Goal: Information Seeking & Learning: Learn about a topic

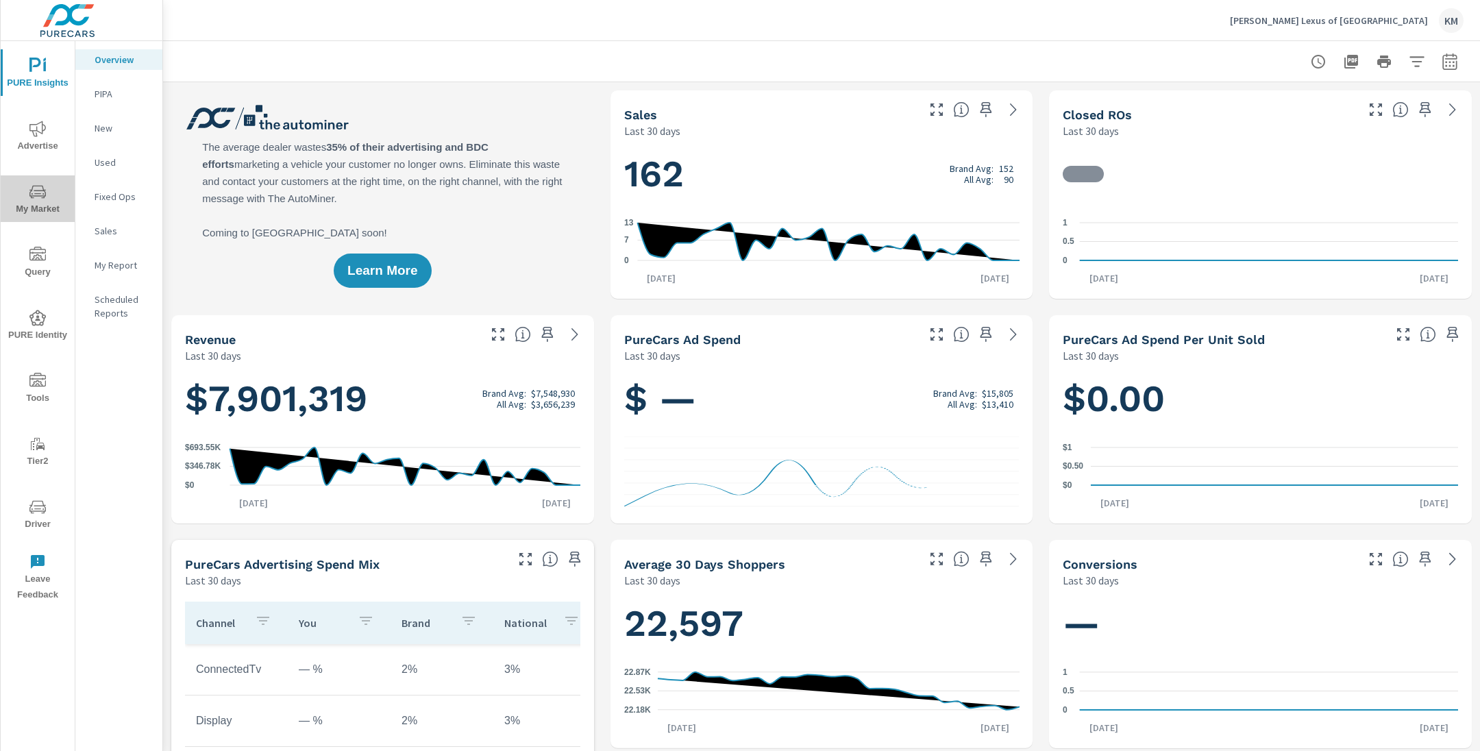
click at [42, 199] on icon "nav menu" at bounding box center [37, 192] width 16 height 16
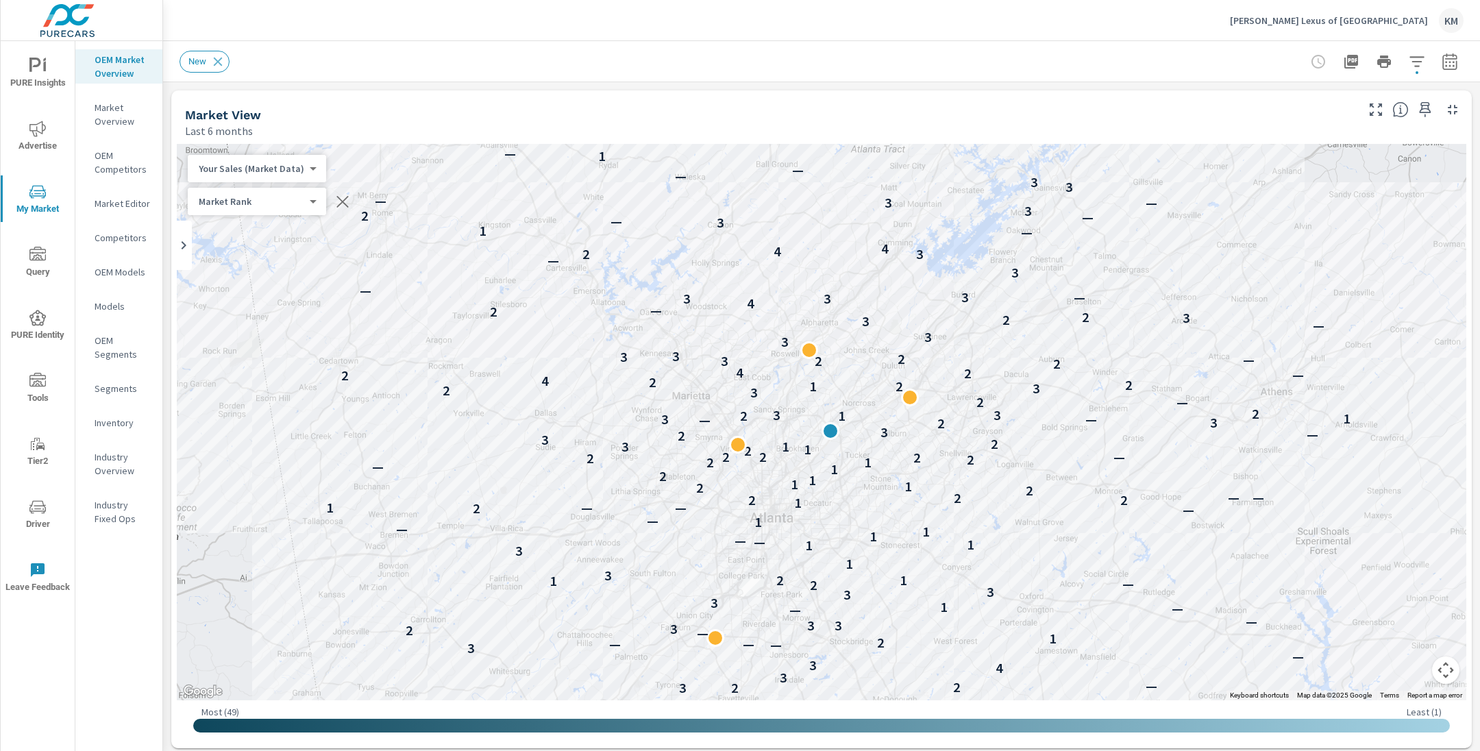
click at [326, 63] on div "New" at bounding box center [725, 62] width 1092 height 22
click at [1449, 63] on icon "button" at bounding box center [1449, 61] width 16 height 16
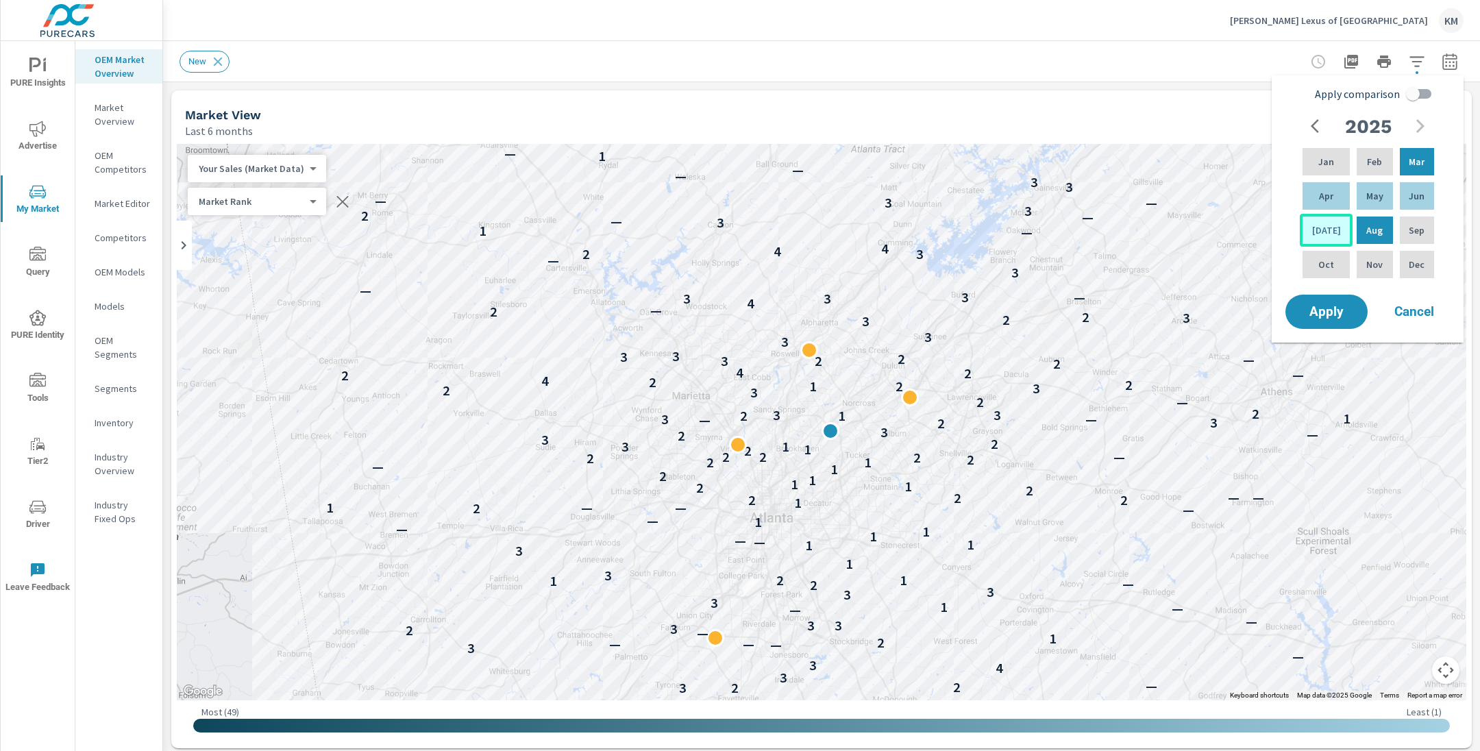
click at [1330, 229] on div "[DATE]" at bounding box center [1325, 230] width 53 height 33
click at [1369, 157] on p "Feb" at bounding box center [1374, 162] width 15 height 14
click at [1415, 95] on input "Apply comparison" at bounding box center [1412, 94] width 78 height 26
checkbox input "true"
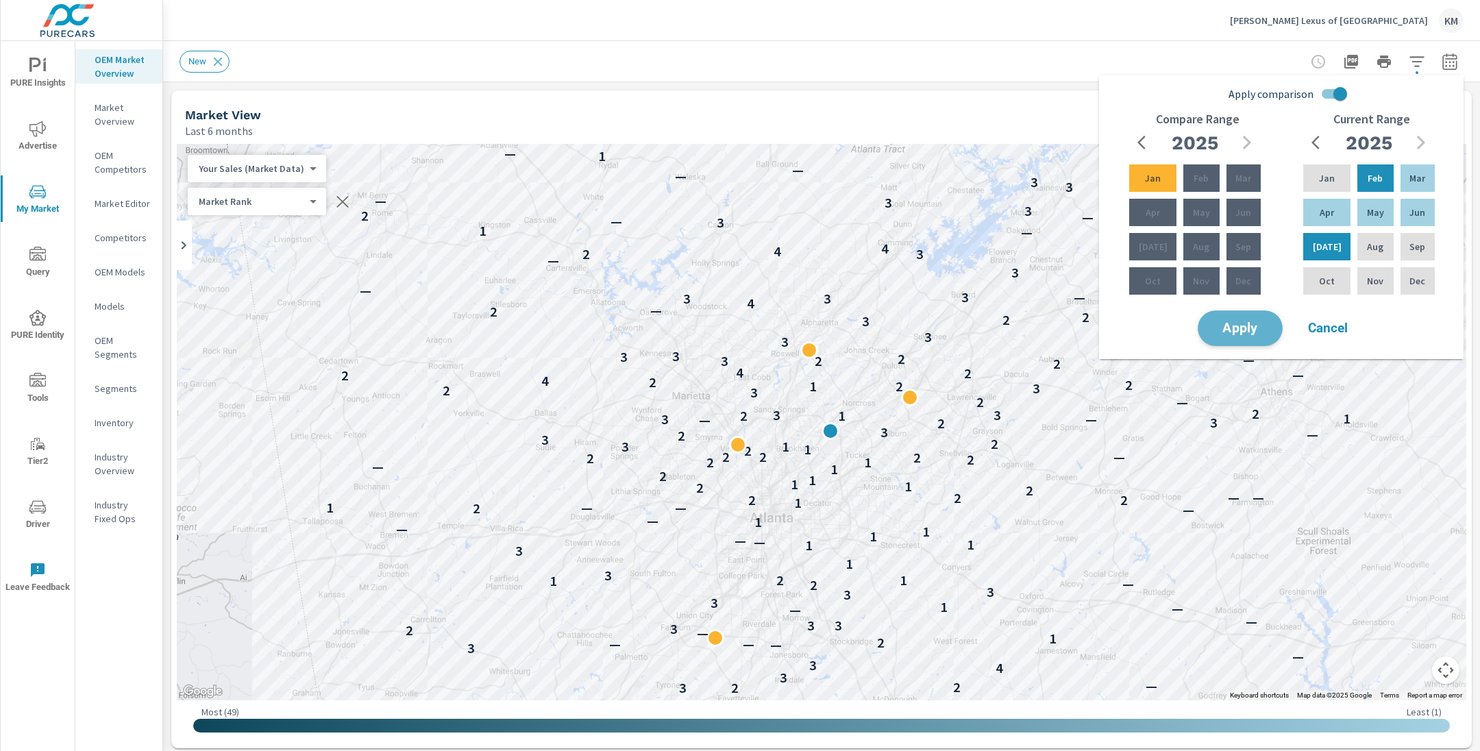
click at [1245, 333] on span "Apply" at bounding box center [1240, 328] width 56 height 13
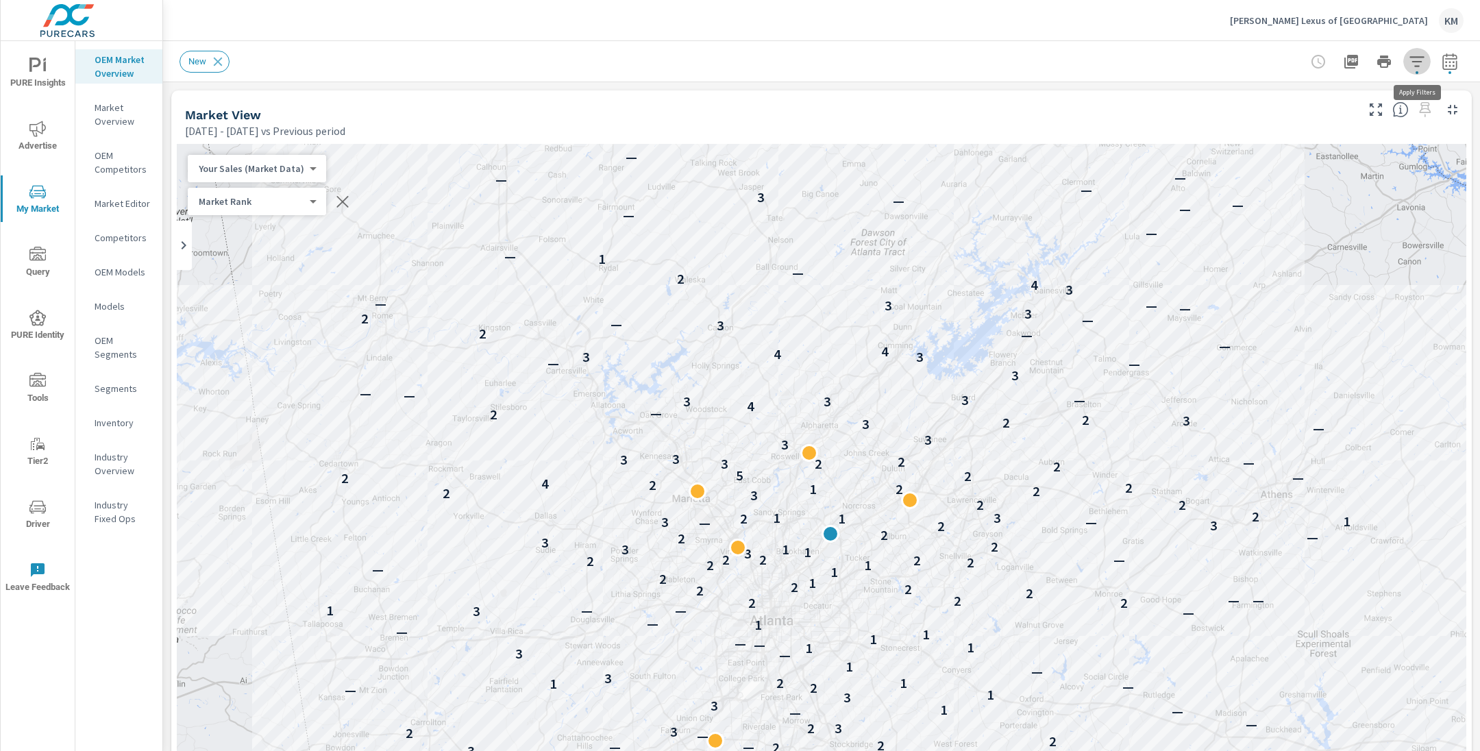
click at [1416, 63] on icon "button" at bounding box center [1416, 61] width 16 height 16
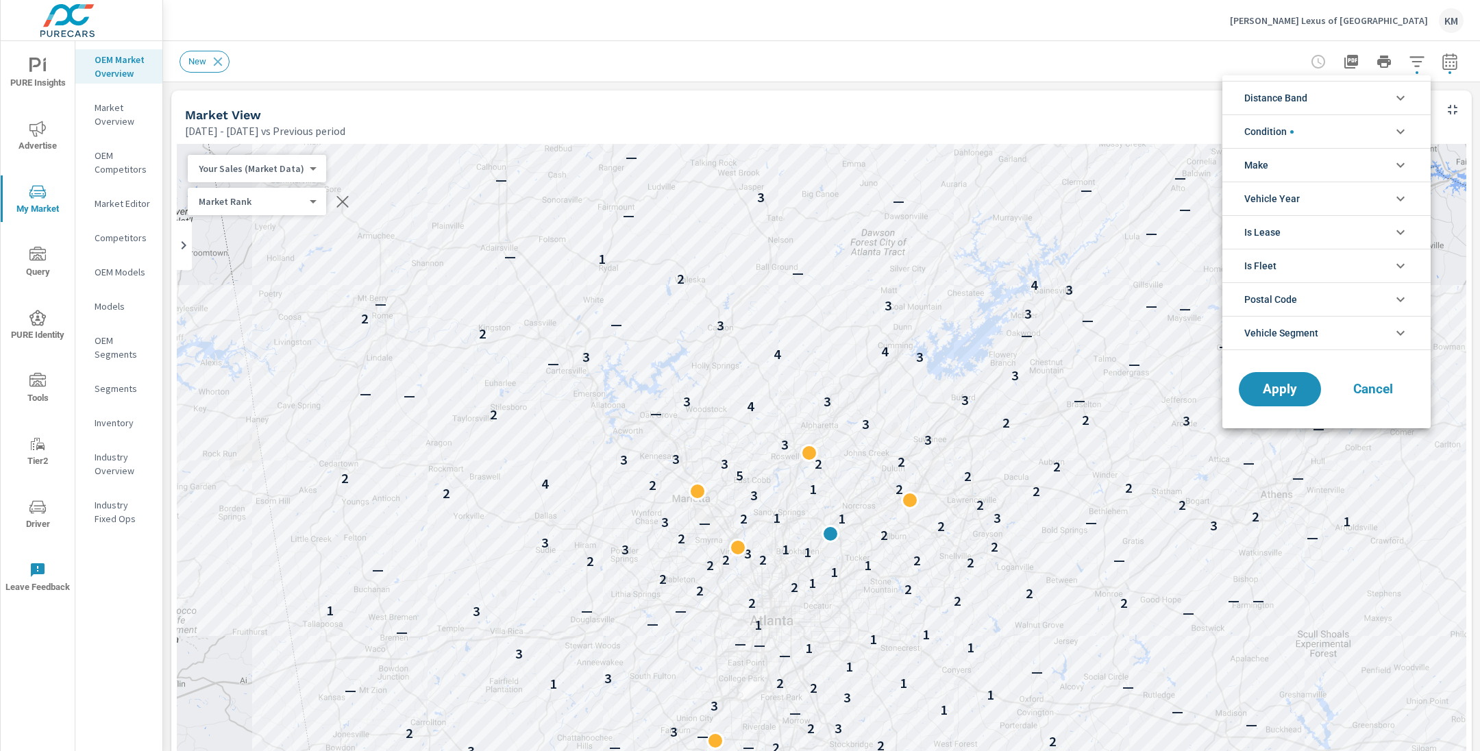
click at [1307, 105] on span "Distance Band" at bounding box center [1275, 98] width 63 height 33
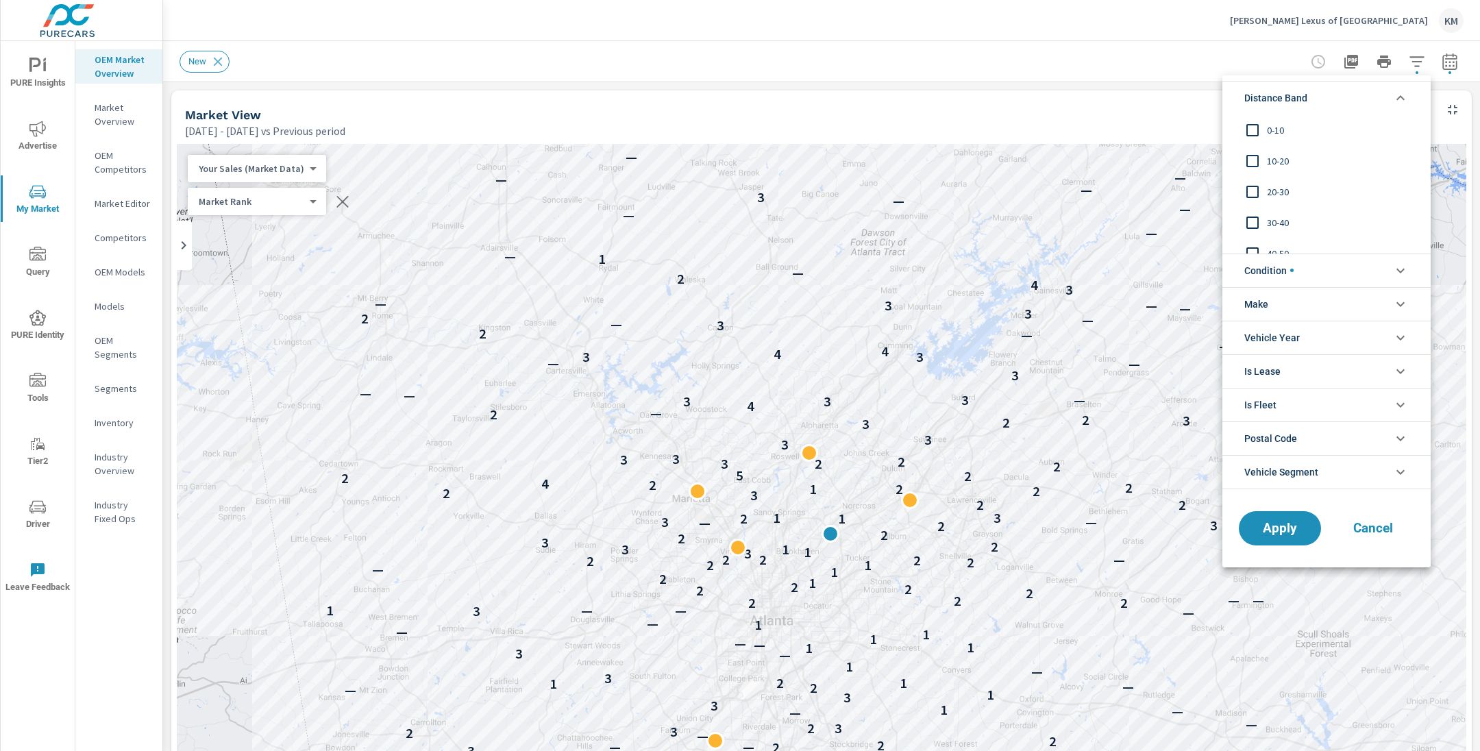
click at [1280, 132] on span "0-10" at bounding box center [1342, 130] width 150 height 16
click at [1276, 164] on span "10-20" at bounding box center [1342, 161] width 150 height 16
click at [1275, 193] on span "20-30" at bounding box center [1342, 192] width 150 height 16
click at [1279, 521] on span "Apply" at bounding box center [1279, 527] width 56 height 13
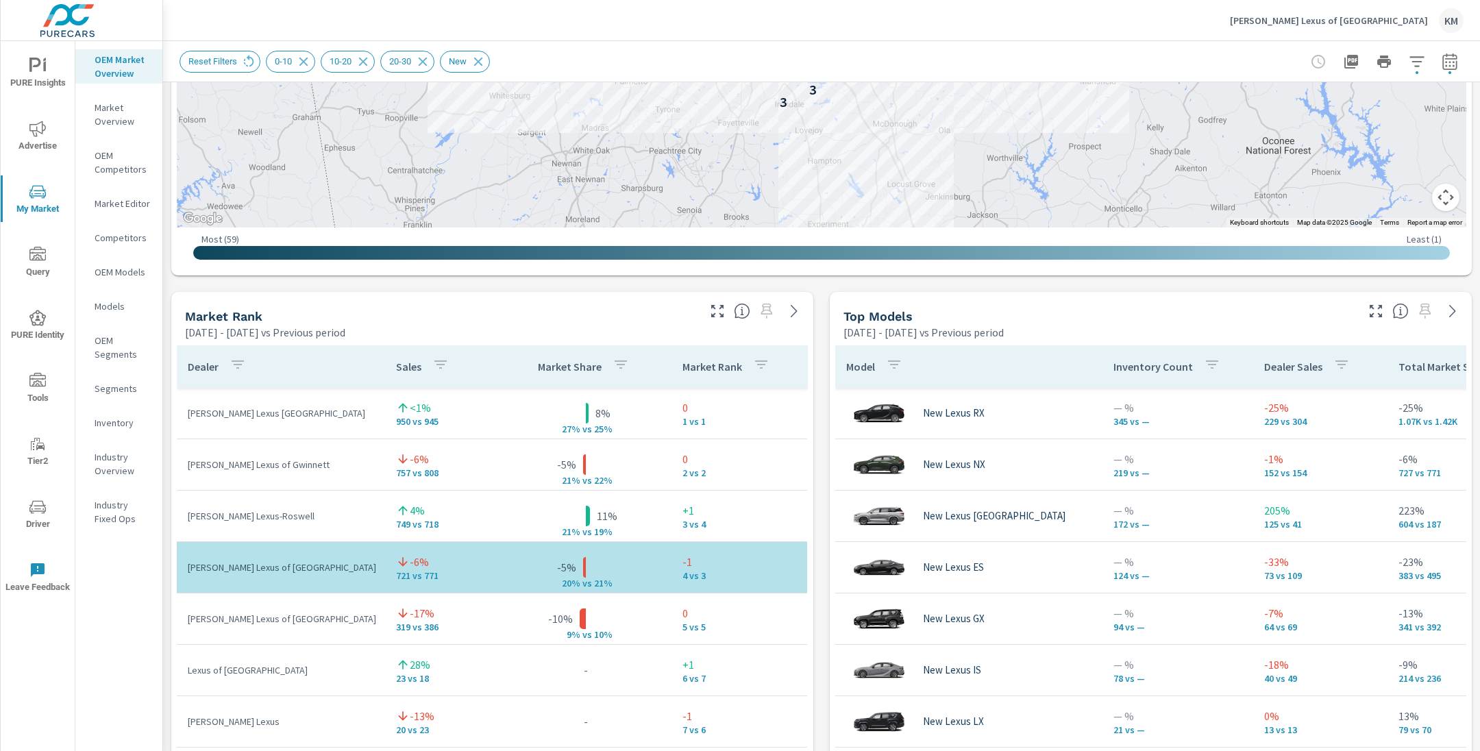
scroll to position [680, 0]
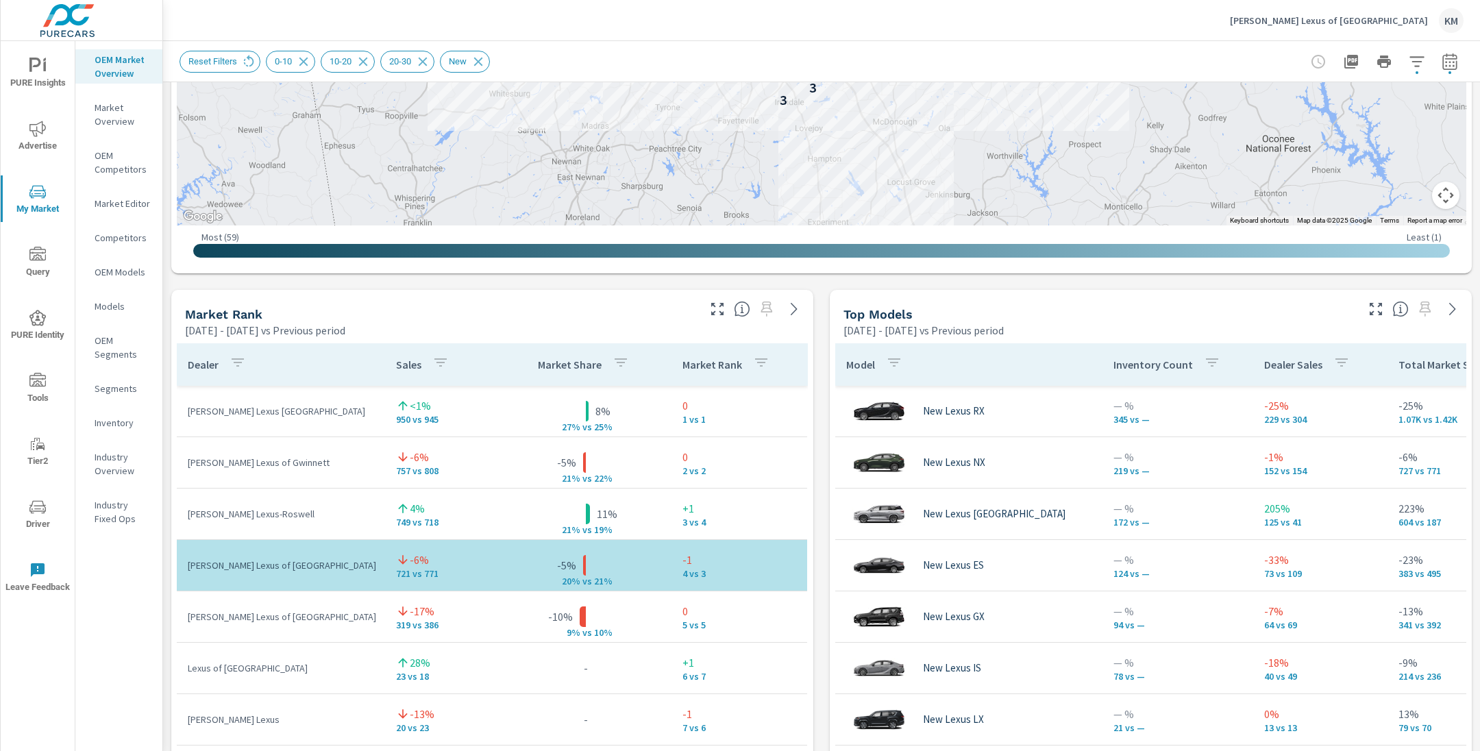
scroll to position [125, 0]
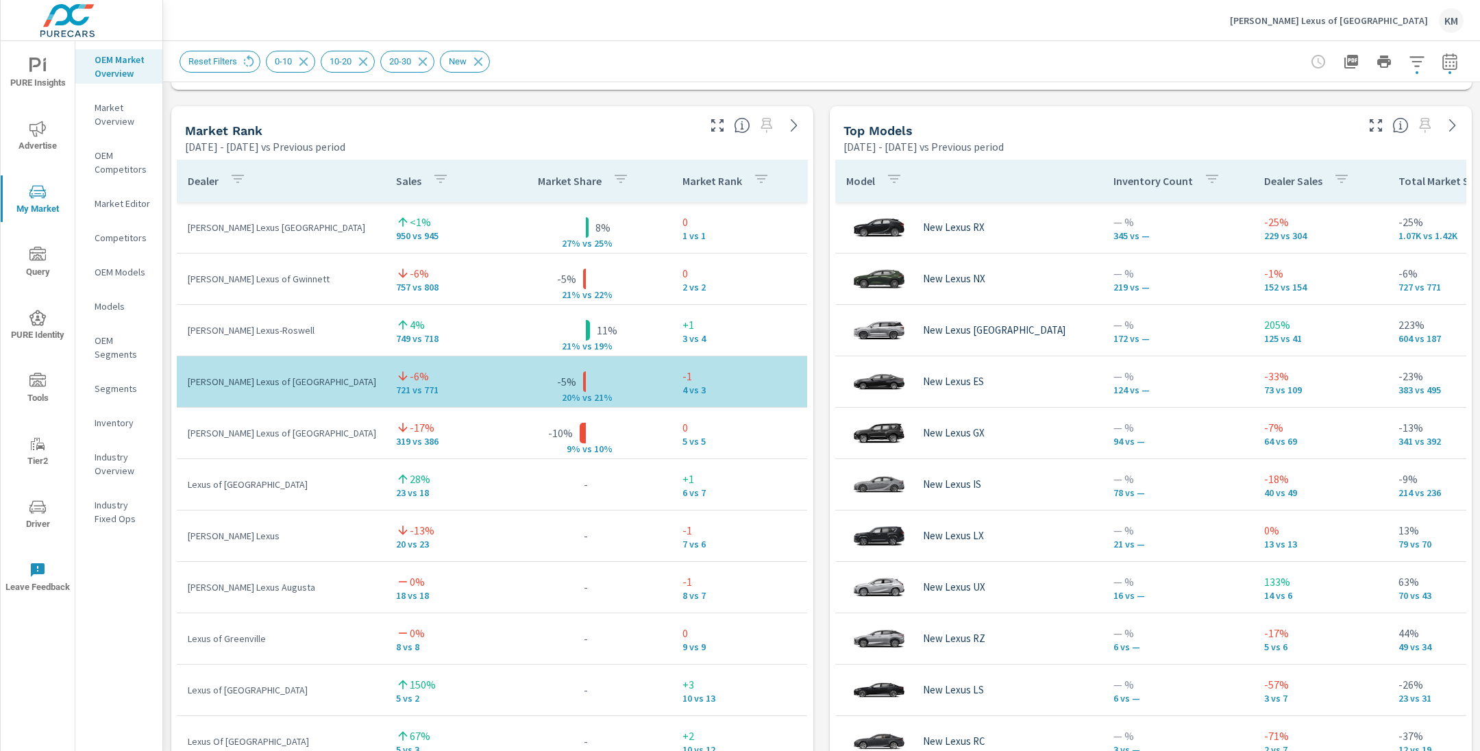
click at [1401, 24] on p "[PERSON_NAME] Lexus of [GEOGRAPHIC_DATA]" at bounding box center [1329, 20] width 198 height 12
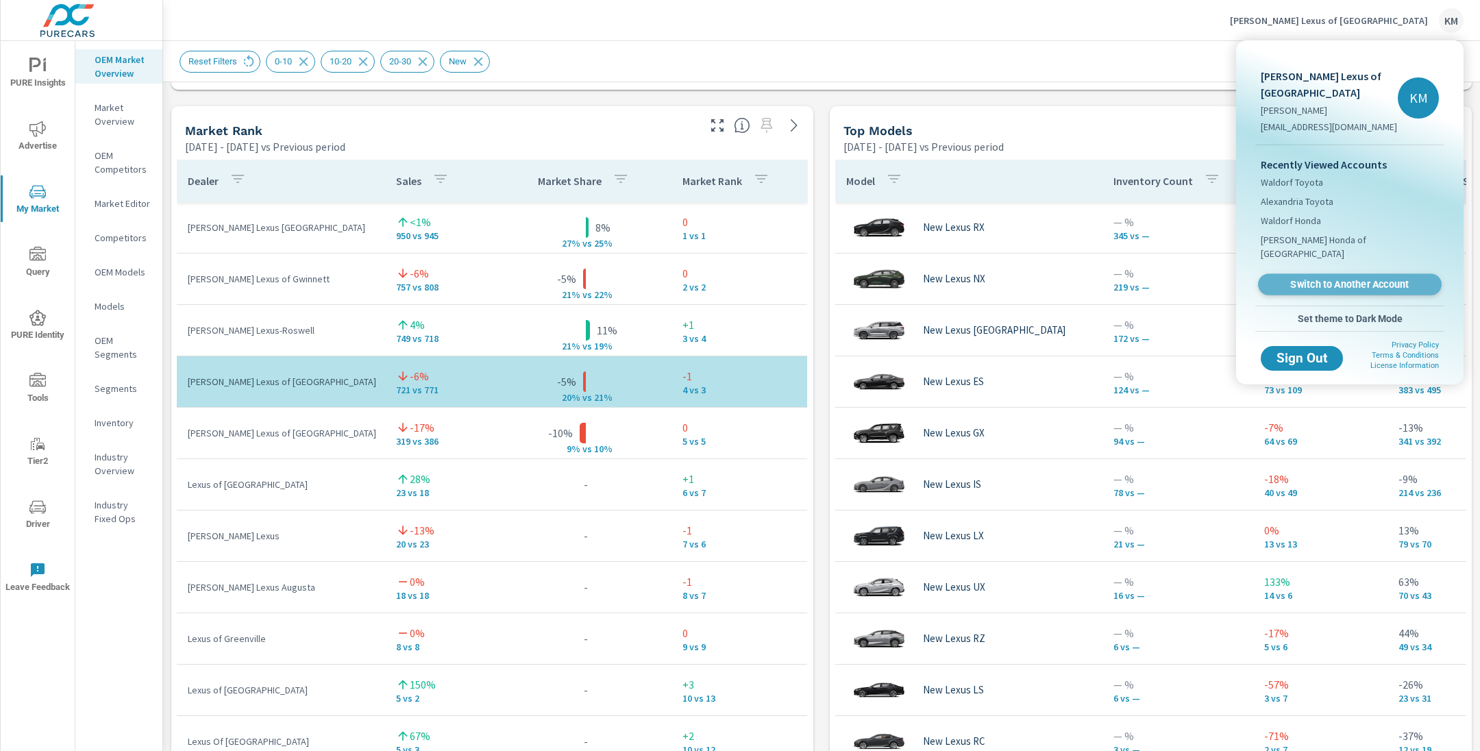
click at [1329, 274] on link "Switch to Another Account" at bounding box center [1350, 284] width 184 height 21
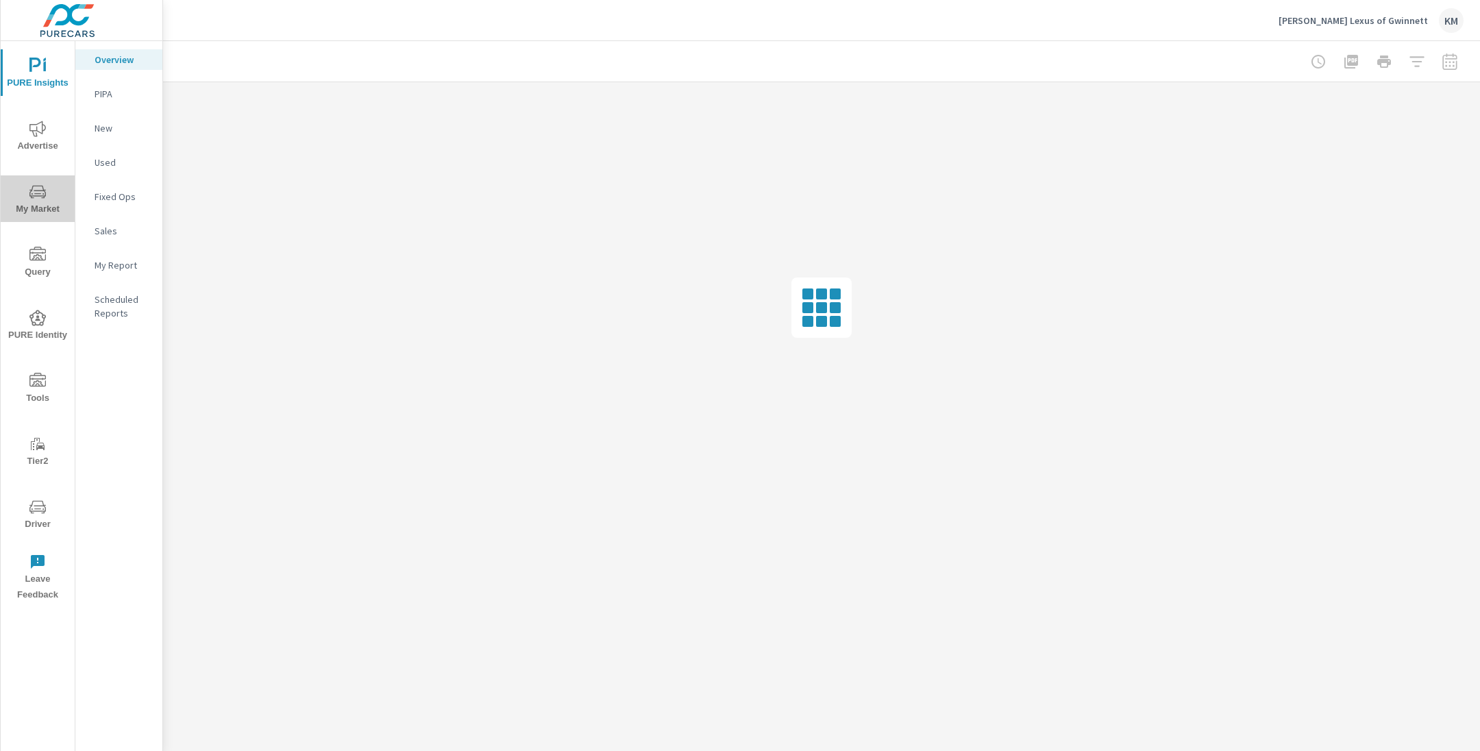
click at [31, 202] on span "My Market" at bounding box center [38, 201] width 66 height 34
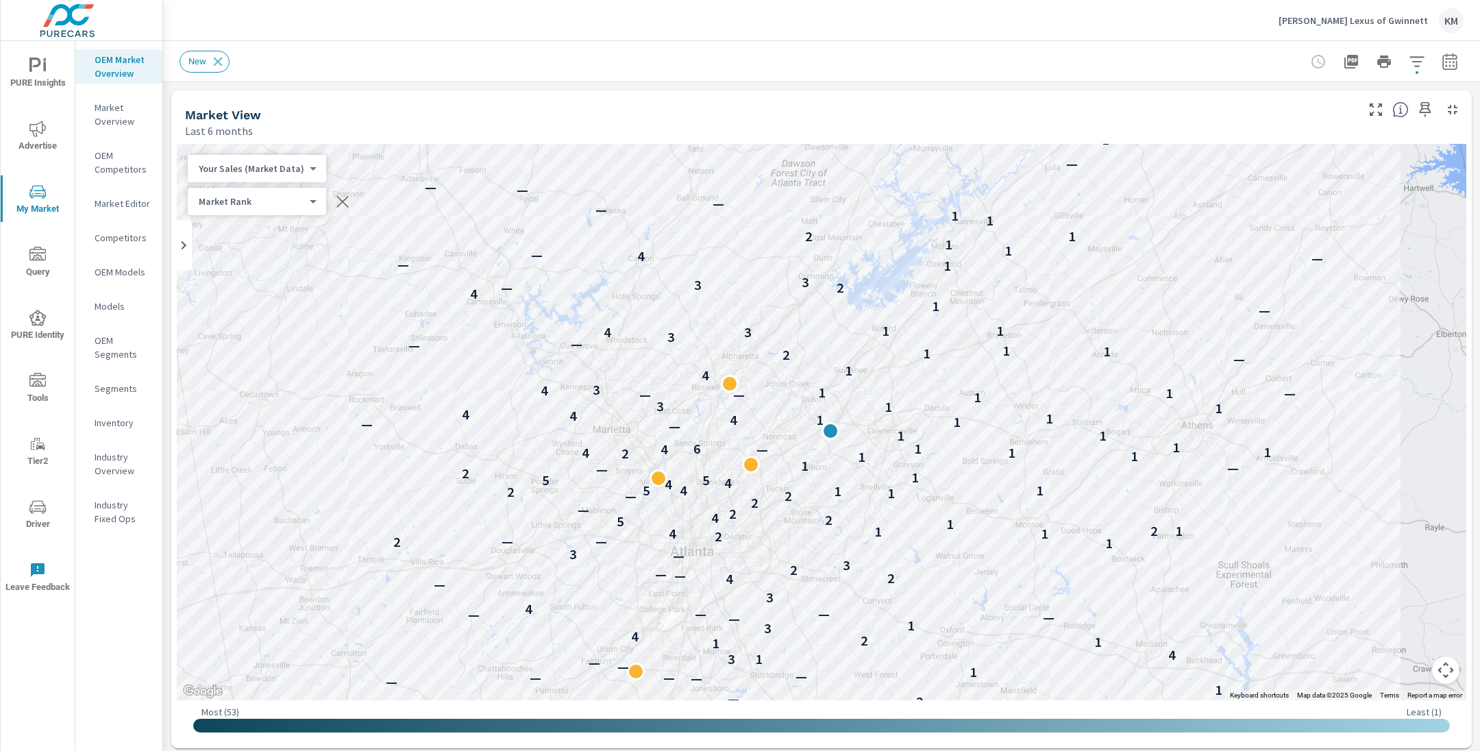
click at [423, 47] on div "New" at bounding box center [821, 61] width 1284 height 40
click at [1445, 70] on button "button" at bounding box center [1449, 61] width 27 height 27
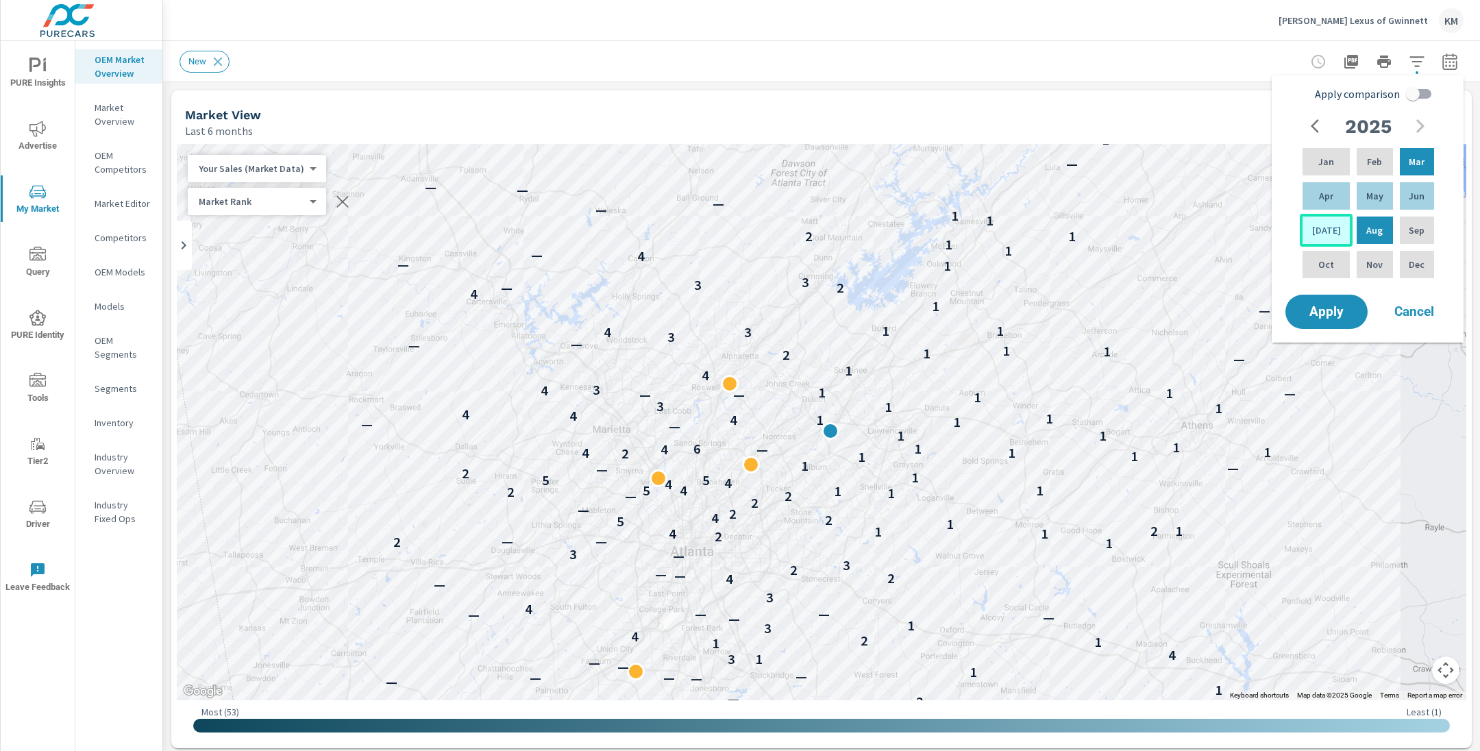
click at [1318, 236] on p "Jul" at bounding box center [1326, 230] width 29 height 14
click at [1374, 157] on p "Feb" at bounding box center [1374, 162] width 15 height 14
click at [1410, 90] on input "Apply comparison" at bounding box center [1412, 94] width 78 height 26
checkbox input "true"
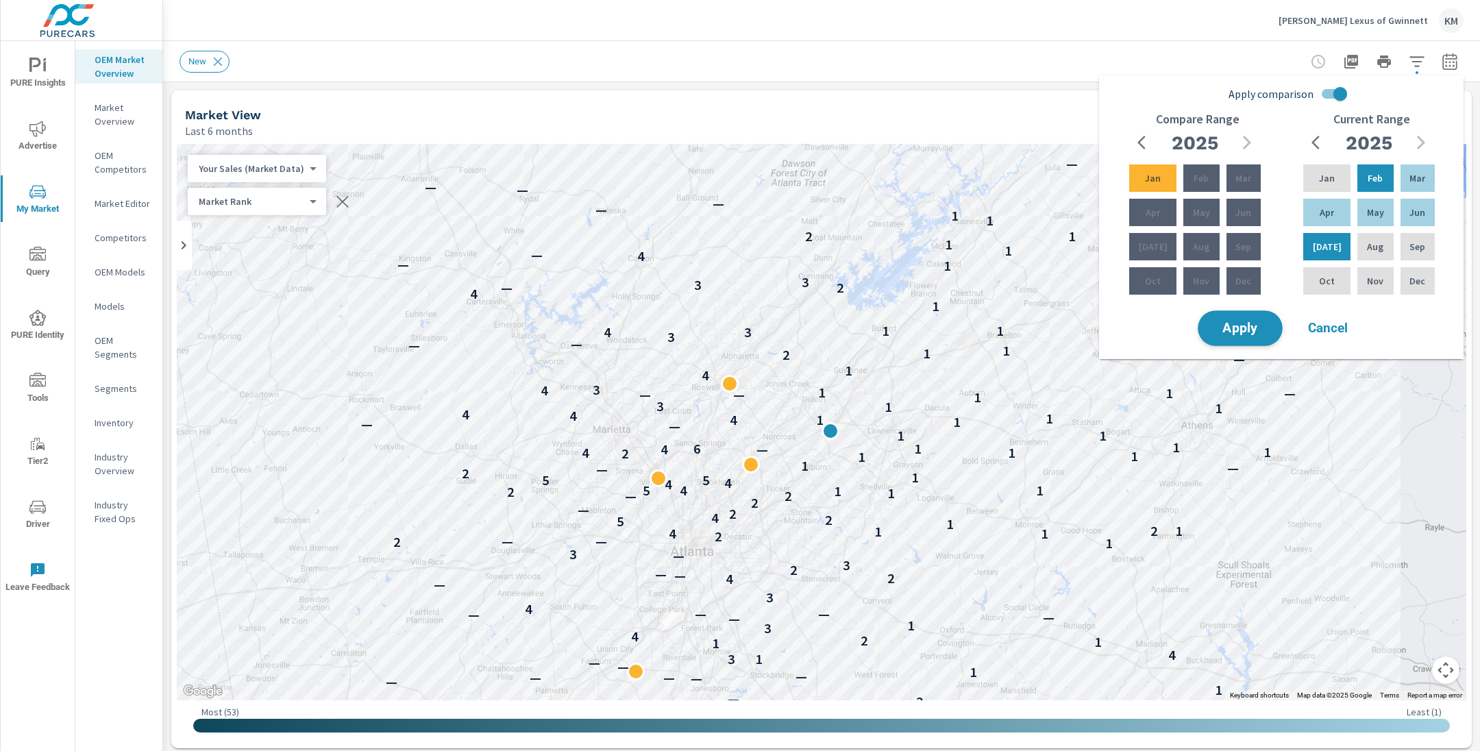
click at [1261, 326] on span "Apply" at bounding box center [1240, 328] width 56 height 13
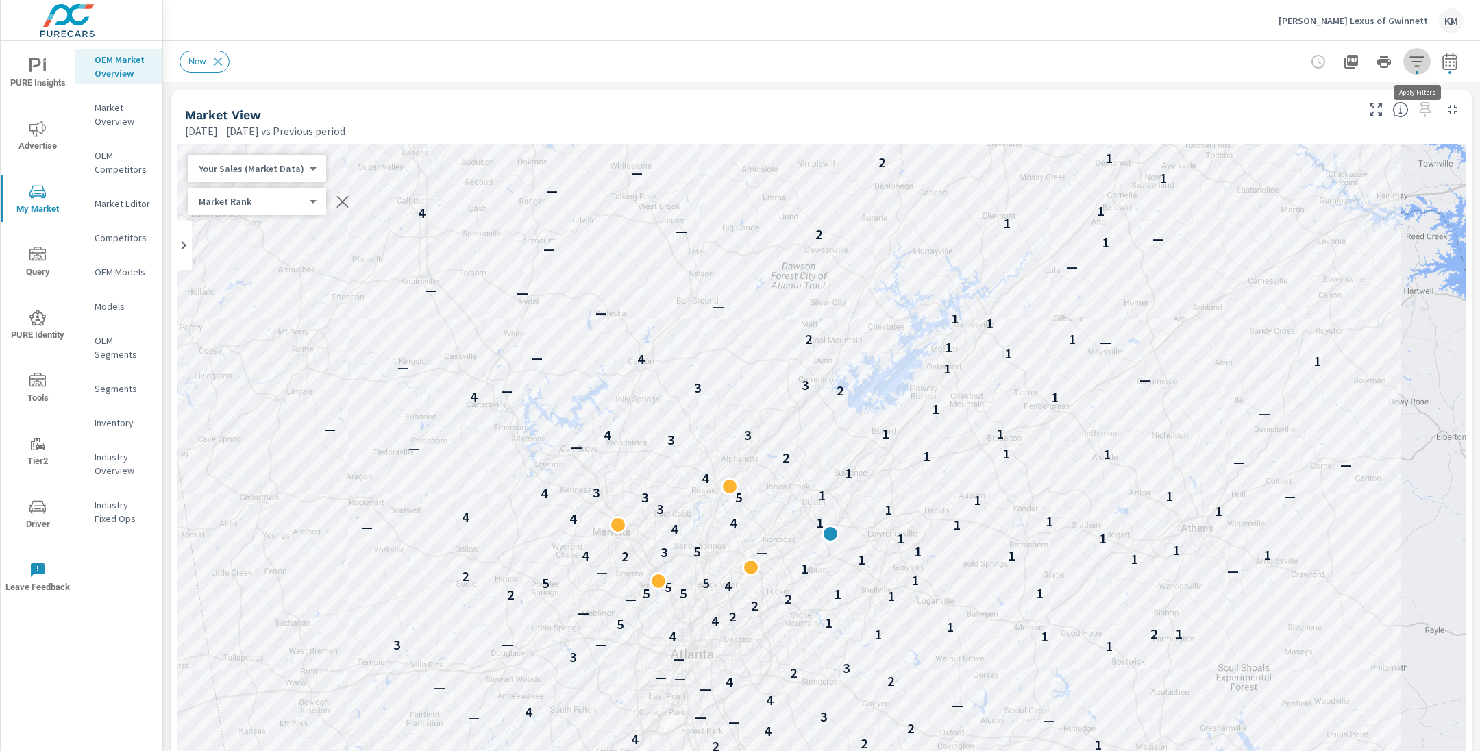
click at [1417, 59] on icon "button" at bounding box center [1416, 61] width 16 height 16
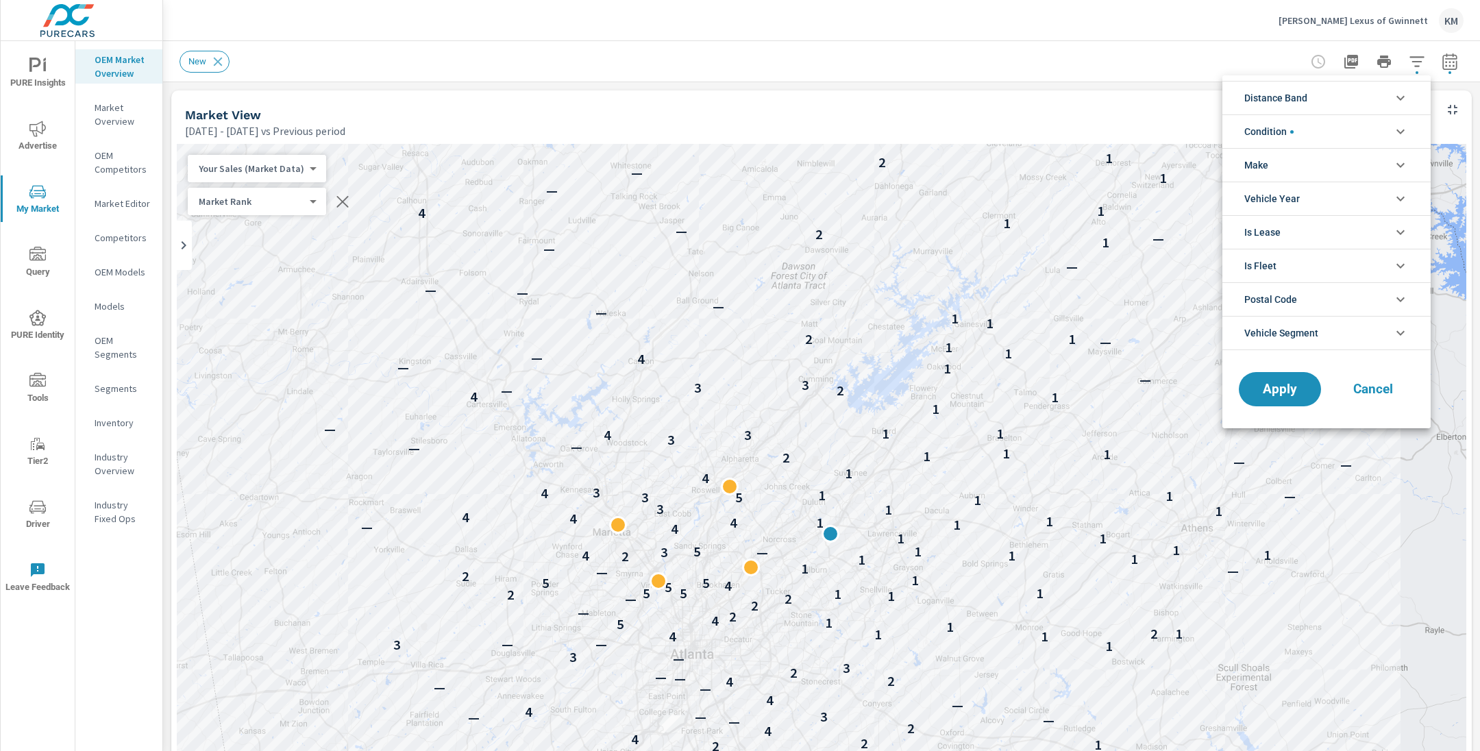
click at [1328, 101] on li "Distance Band" at bounding box center [1326, 98] width 208 height 34
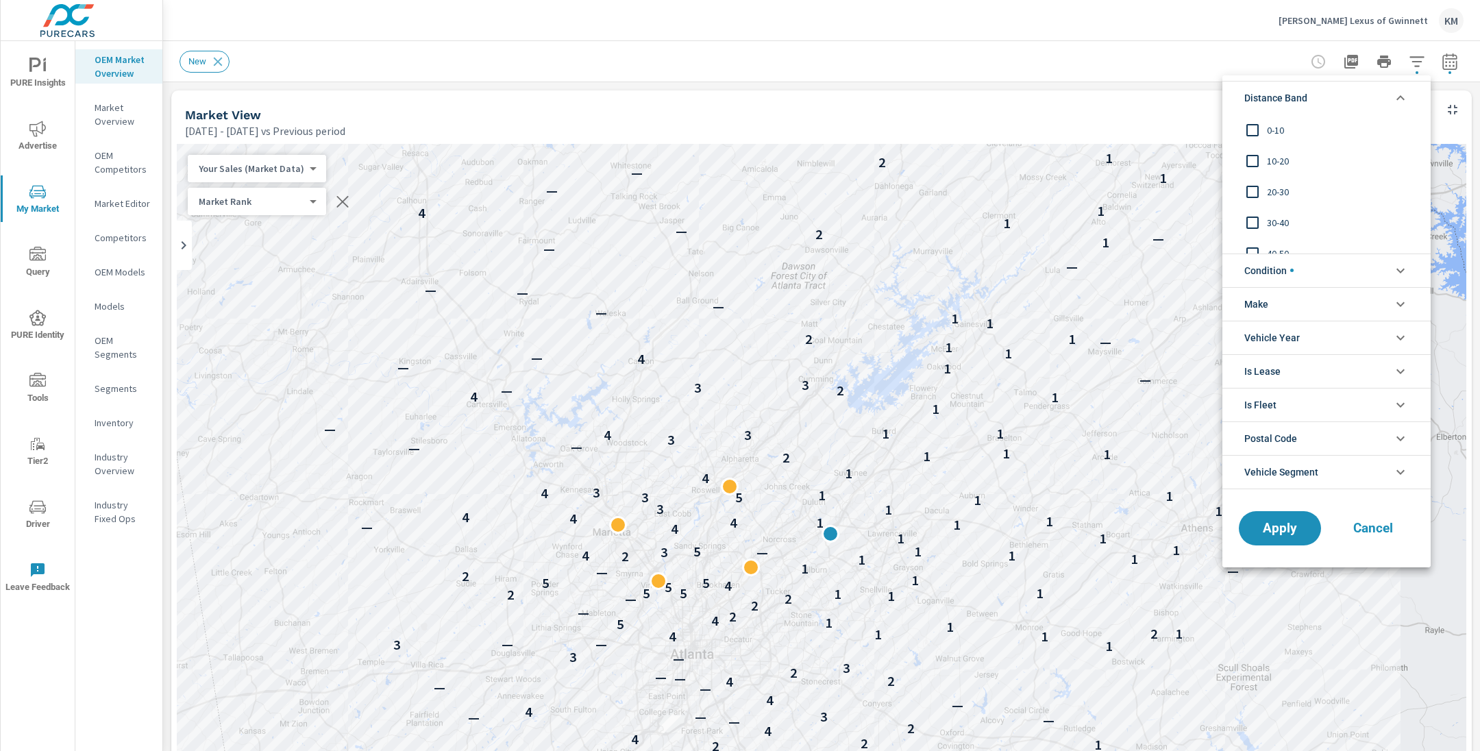
click at [1275, 125] on span "0-10" at bounding box center [1342, 130] width 150 height 16
click at [1271, 166] on span "10-20" at bounding box center [1342, 161] width 150 height 16
click at [1268, 192] on span "20-30" at bounding box center [1342, 192] width 150 height 16
click at [1269, 514] on button "Apply" at bounding box center [1279, 528] width 85 height 36
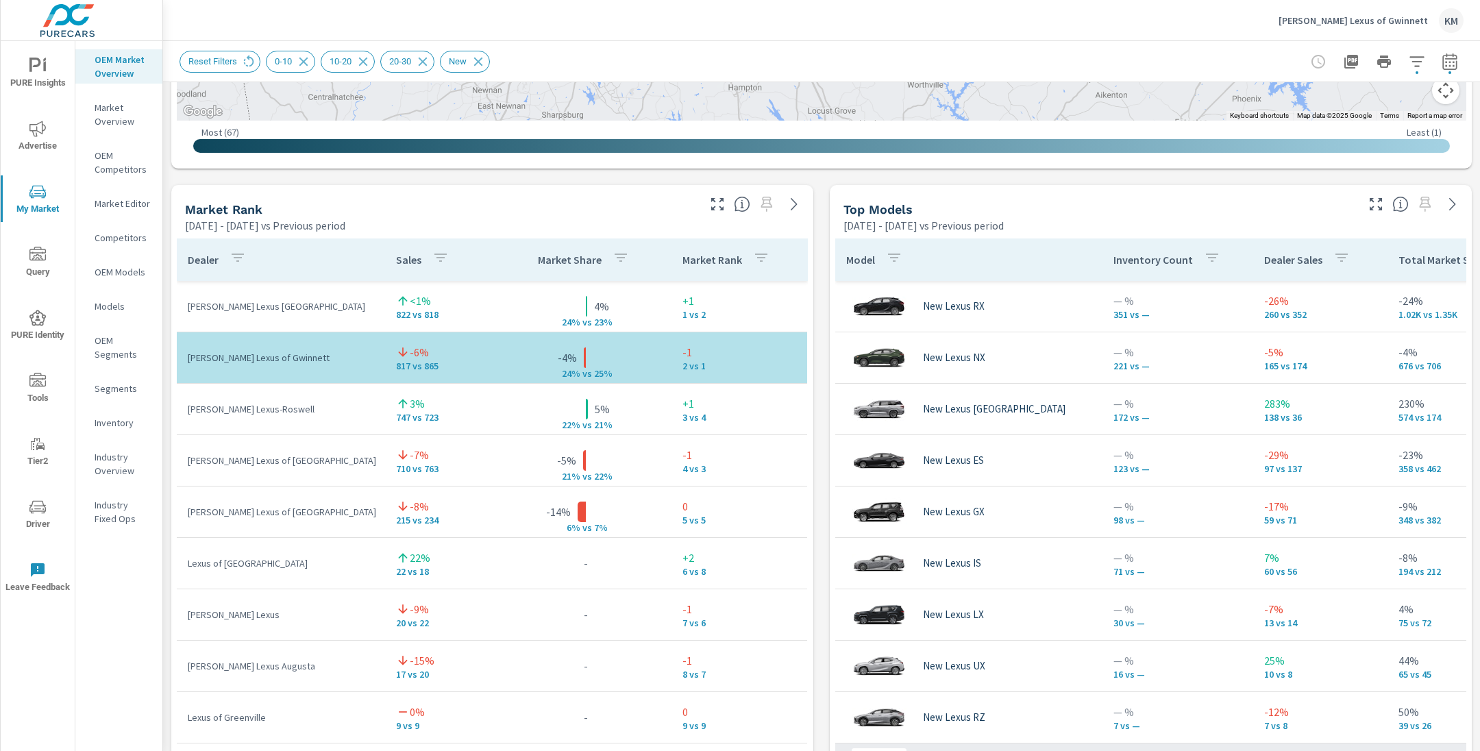
scroll to position [712, 0]
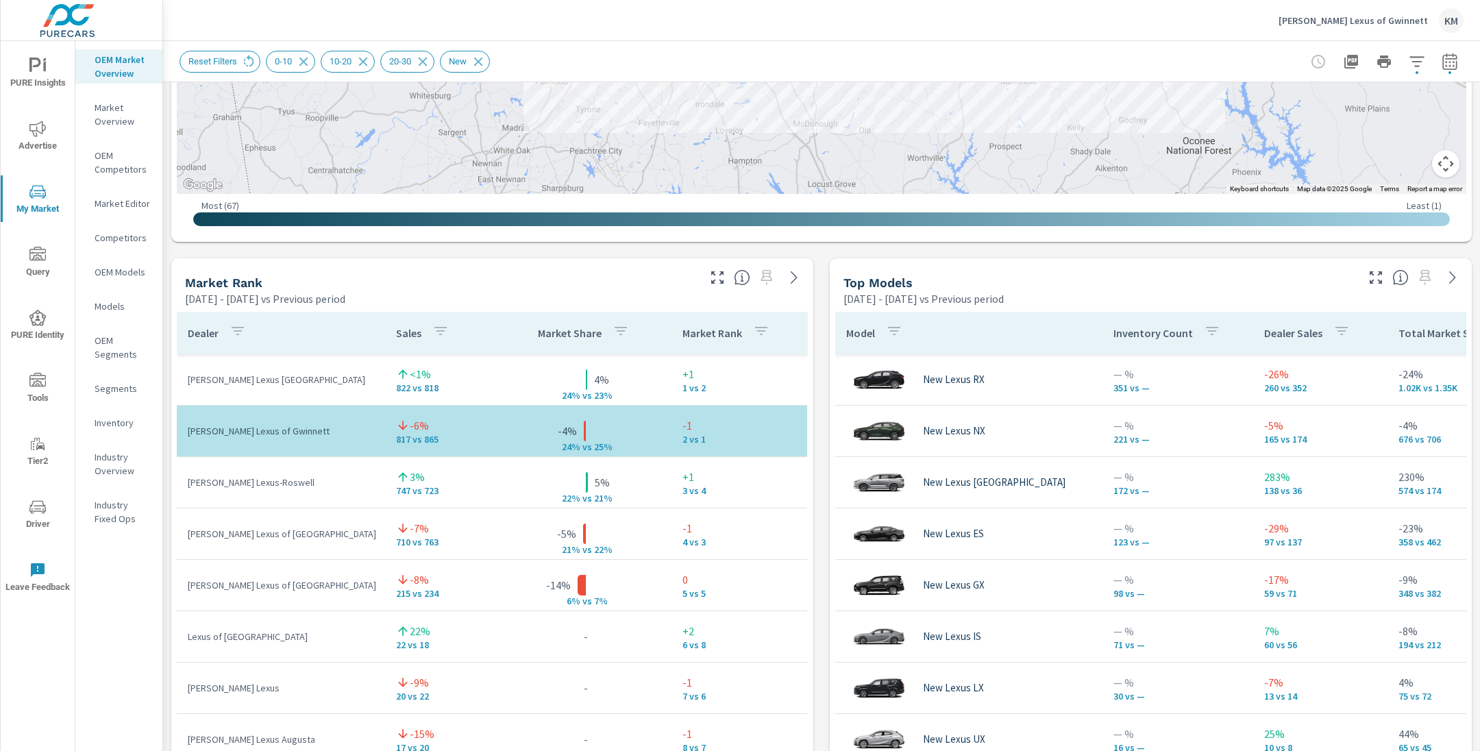
scroll to position [78, 0]
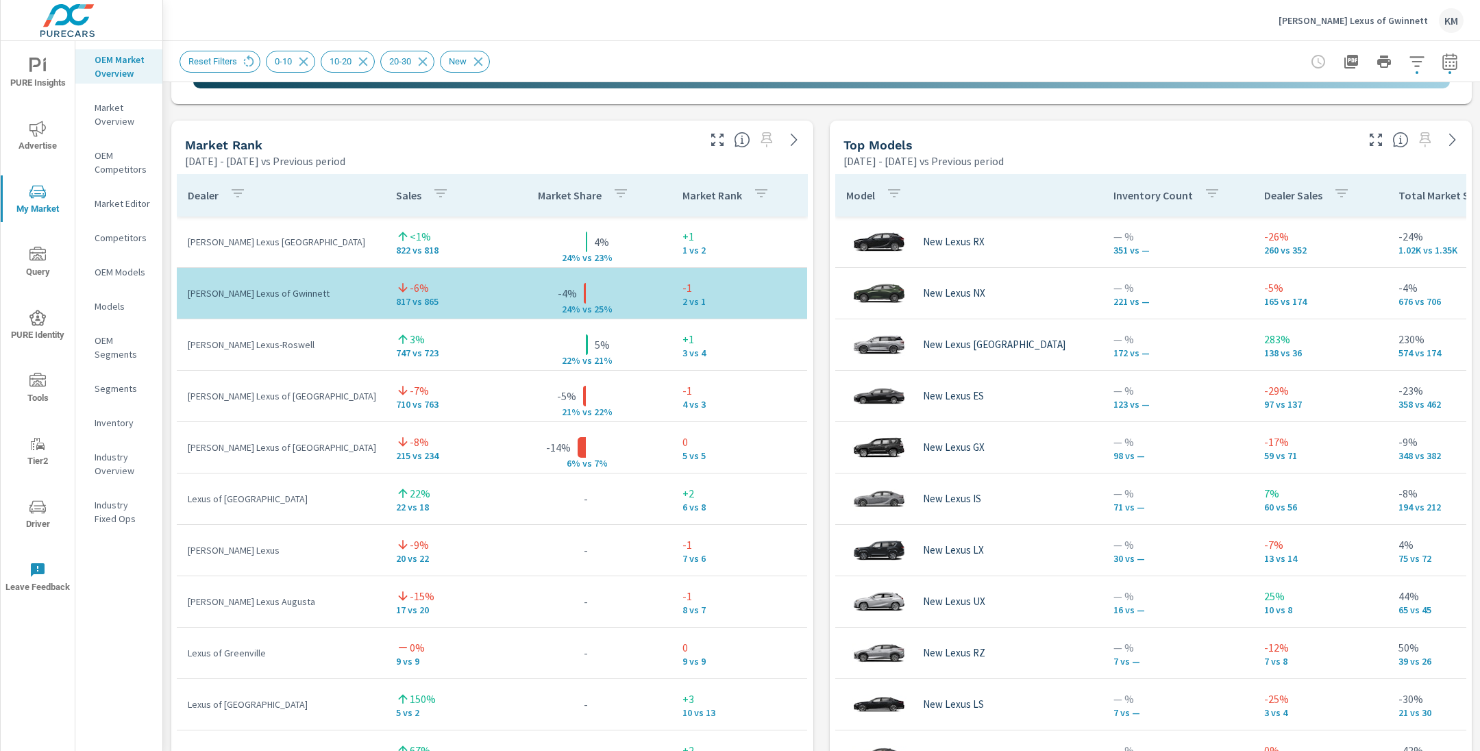
scroll to position [845, 0]
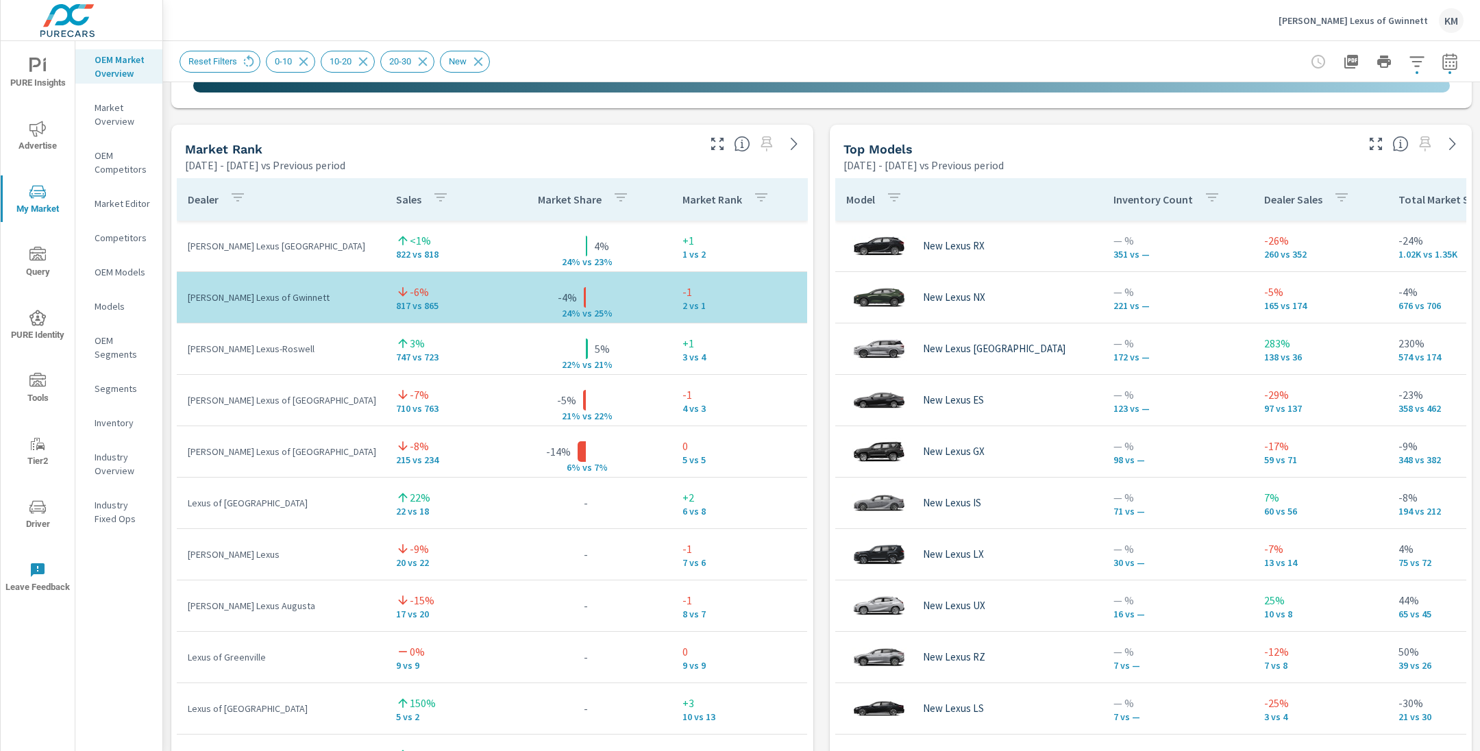
click at [1371, 19] on p "[PERSON_NAME] Lexus of Gwinnett" at bounding box center [1352, 20] width 149 height 12
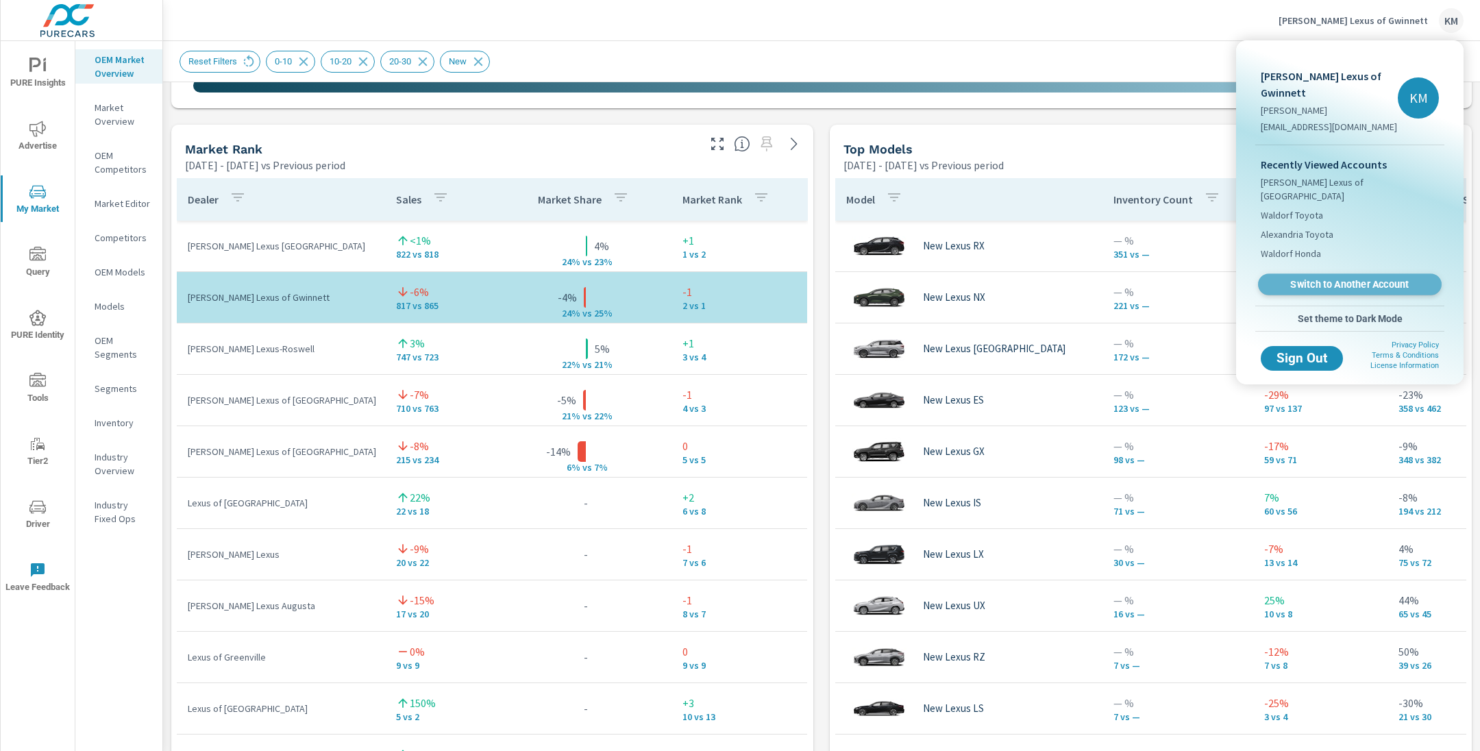
click at [1328, 278] on span "Switch to Another Account" at bounding box center [1349, 284] width 168 height 13
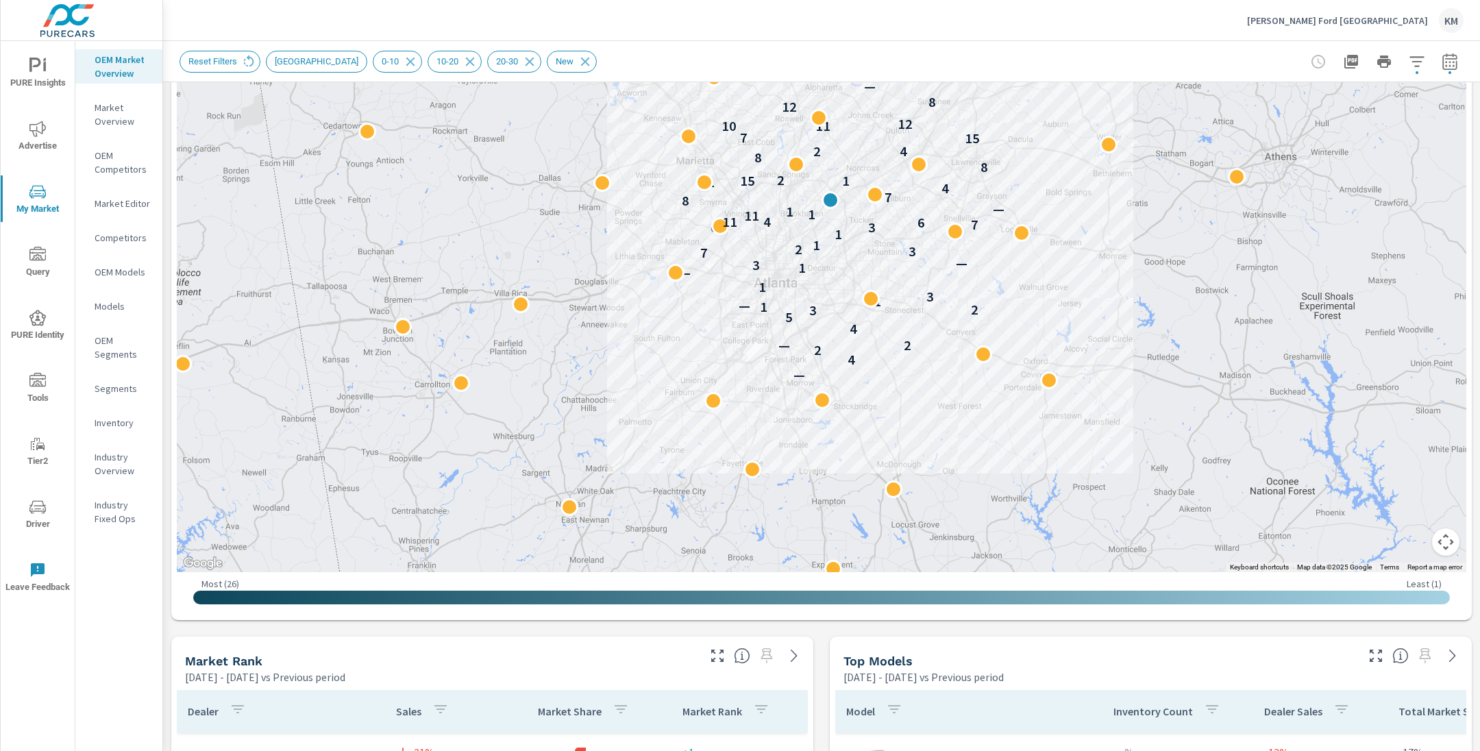
scroll to position [164, 0]
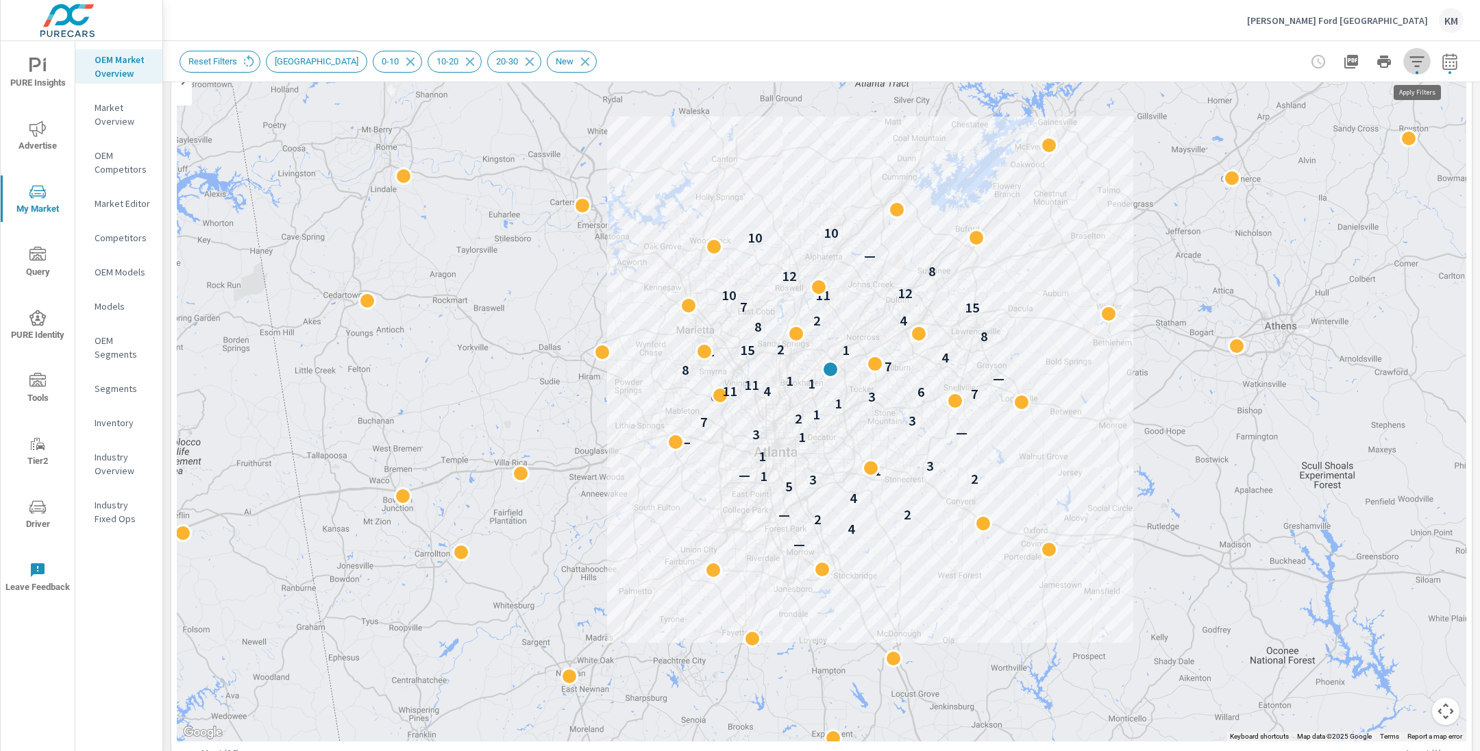
click at [1415, 66] on icon "button" at bounding box center [1416, 61] width 14 height 10
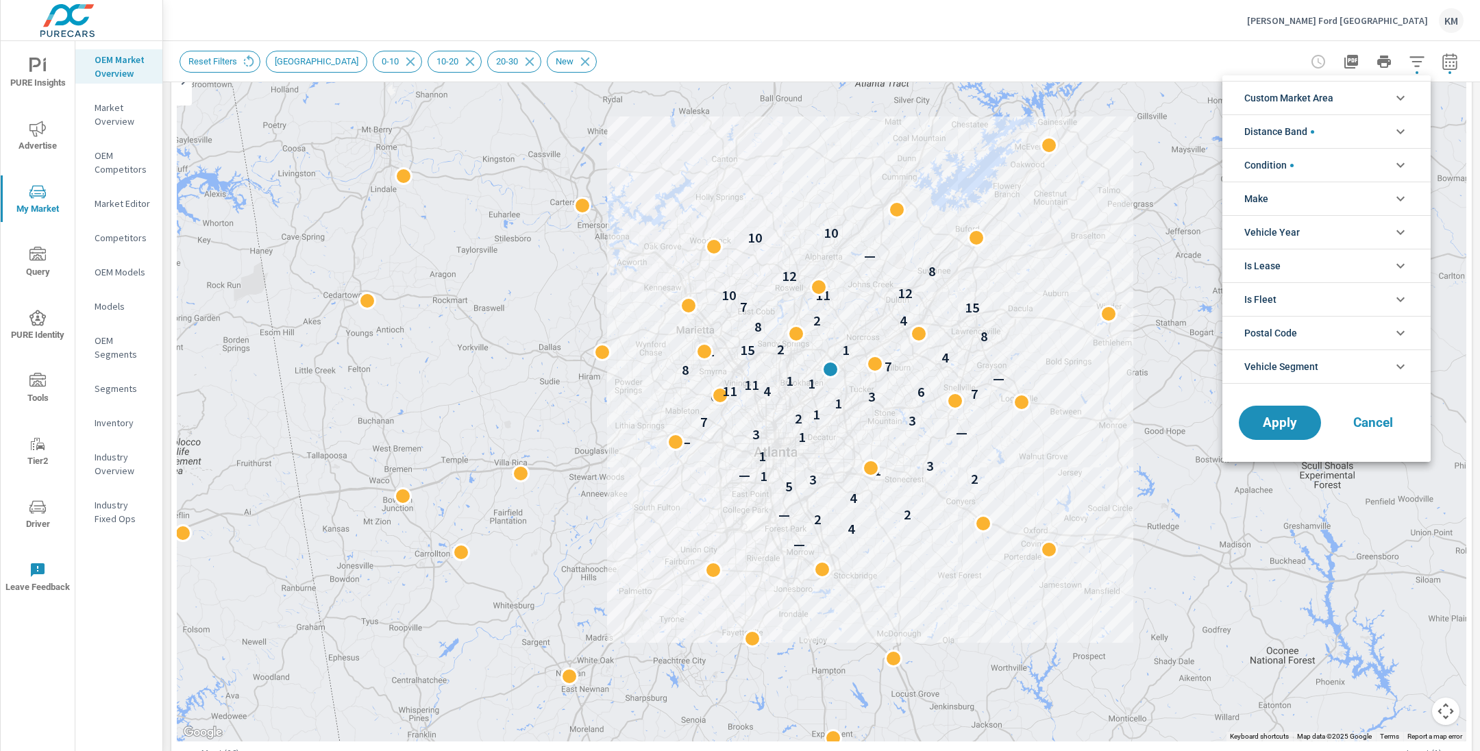
click at [1332, 95] on span "Custom Market Area" at bounding box center [1288, 98] width 89 height 33
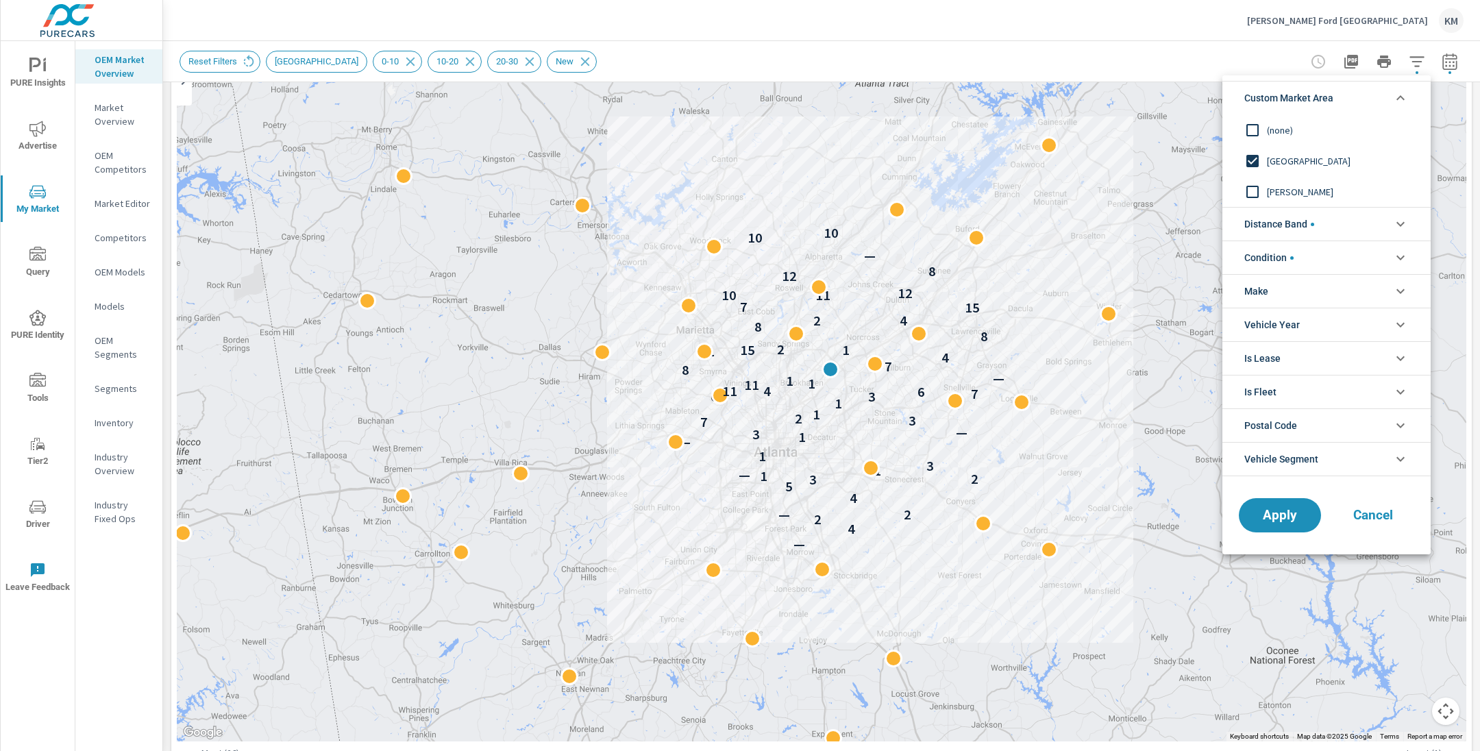
click at [1275, 163] on span "New Market Area" at bounding box center [1342, 161] width 150 height 16
click at [1270, 512] on span "Apply" at bounding box center [1279, 515] width 56 height 13
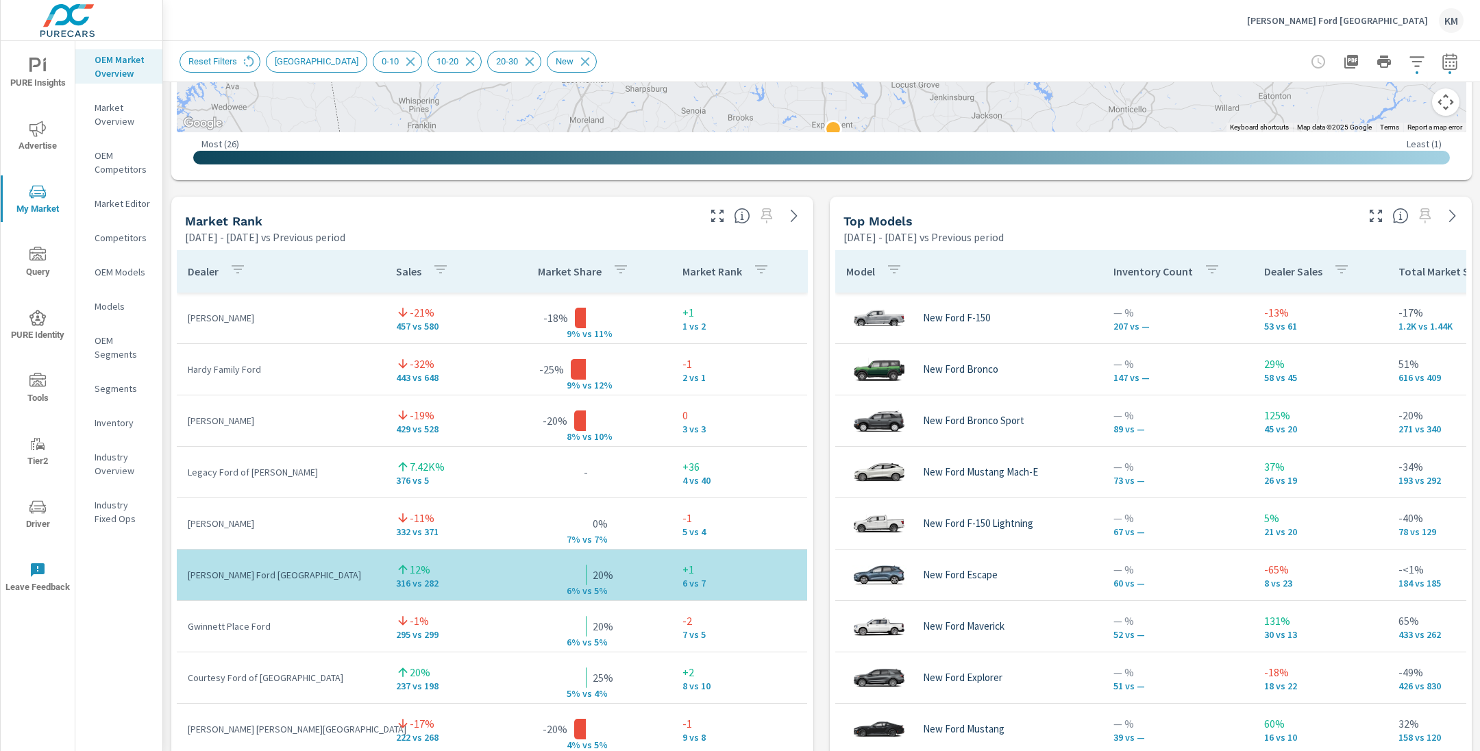
scroll to position [775, 0]
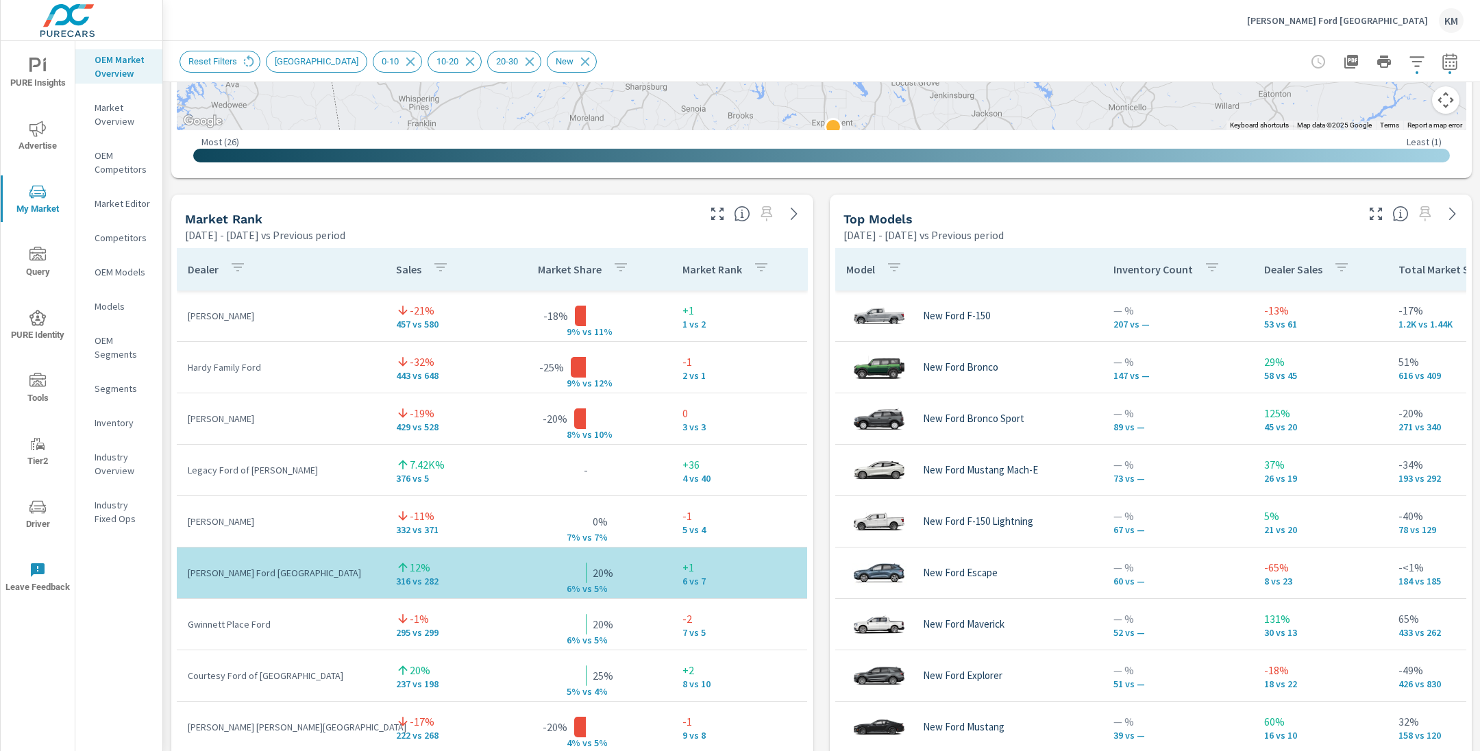
click at [652, 34] on div "Hennessy Ford Atlanta KM" at bounding box center [821, 20] width 1284 height 40
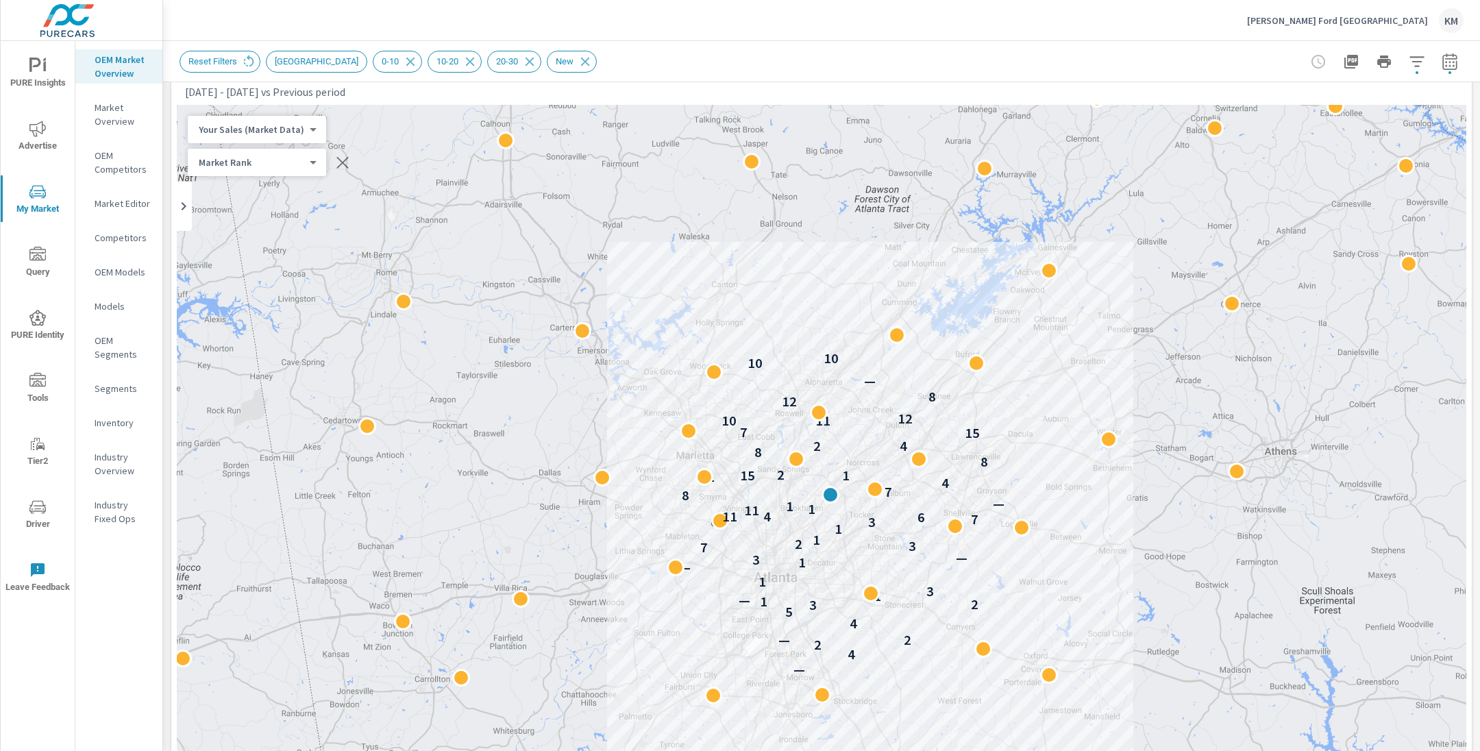
scroll to position [0, 0]
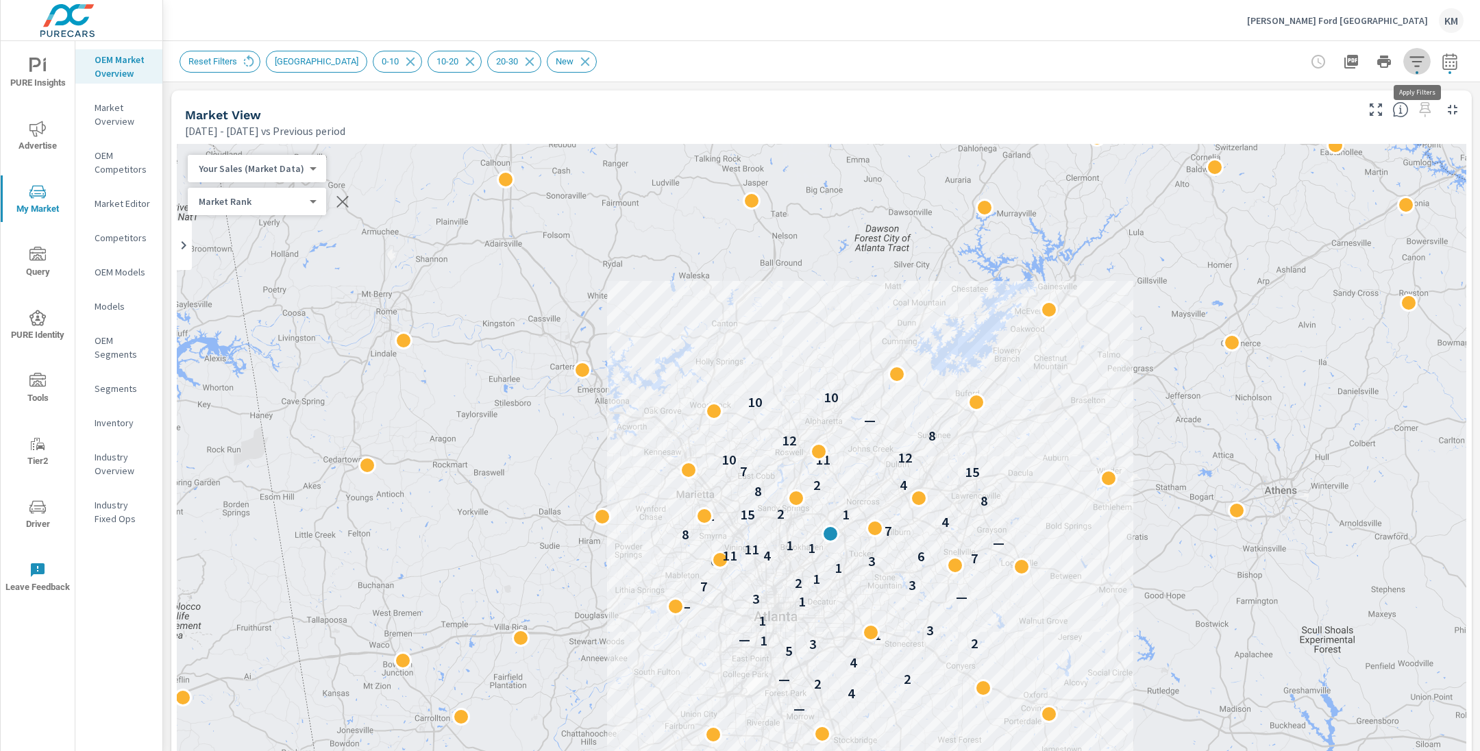
click at [1417, 66] on icon "button" at bounding box center [1416, 61] width 14 height 10
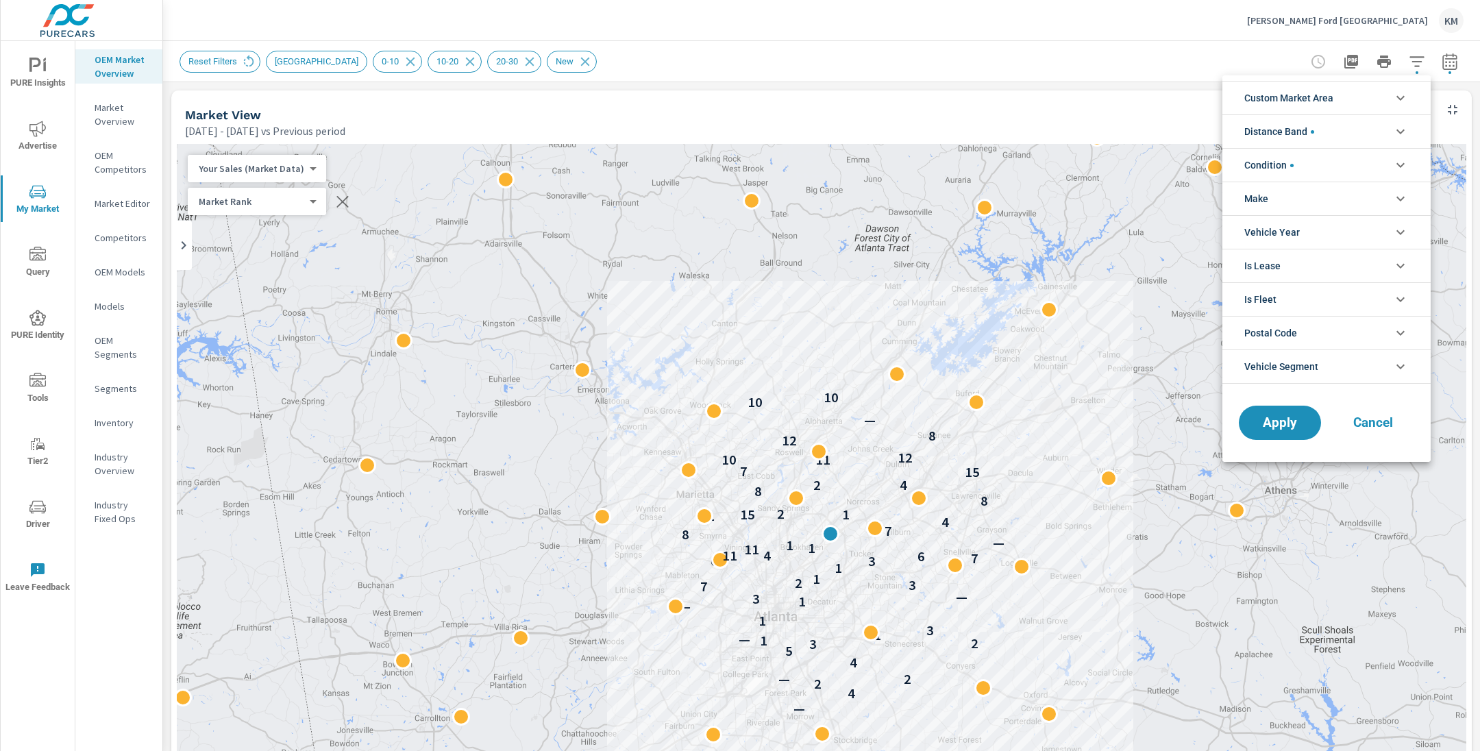
click at [1319, 127] on li "Distance Band" at bounding box center [1326, 131] width 208 height 34
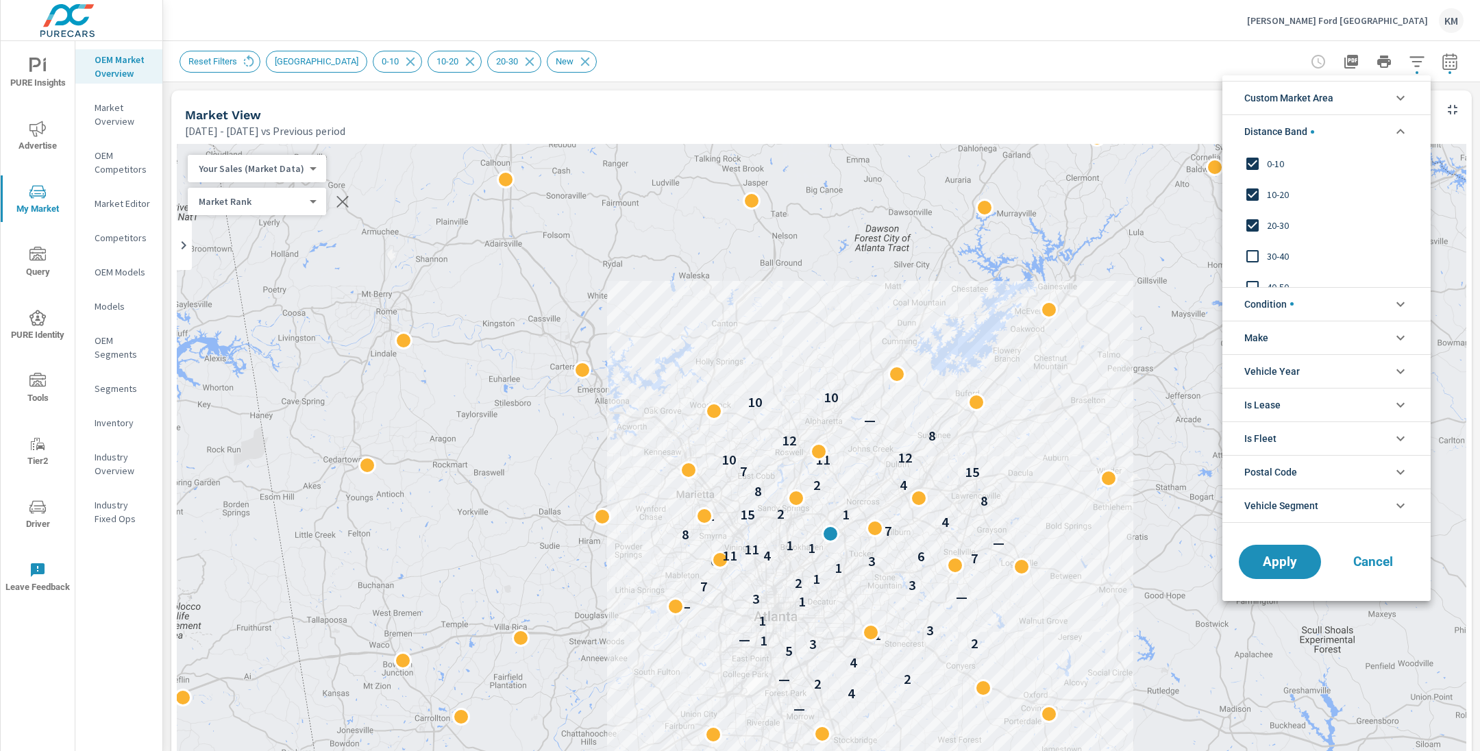
click at [1341, 95] on li "Custom Market Area" at bounding box center [1326, 98] width 208 height 34
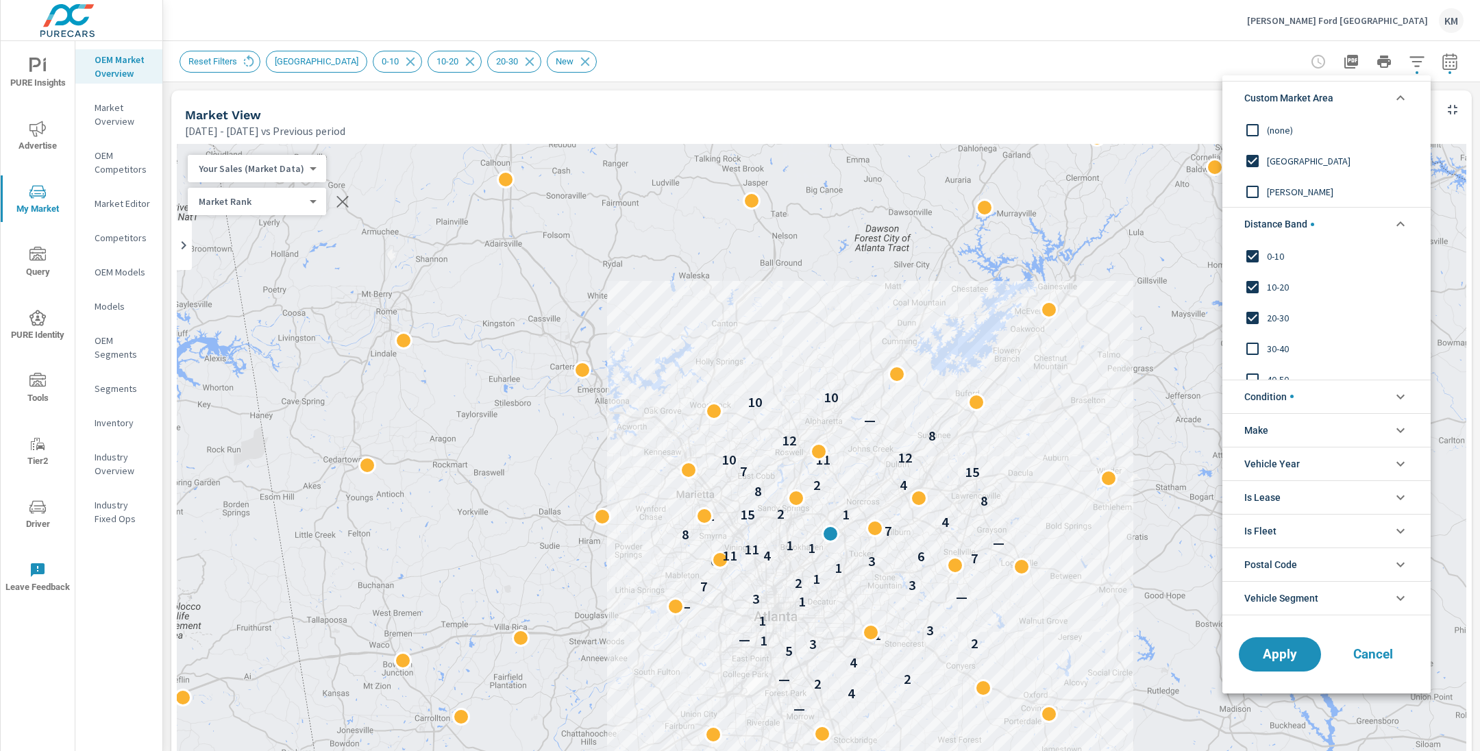
click at [1254, 124] on input "filter options" at bounding box center [1252, 130] width 29 height 29
click at [1293, 647] on span "Apply" at bounding box center [1279, 653] width 56 height 13
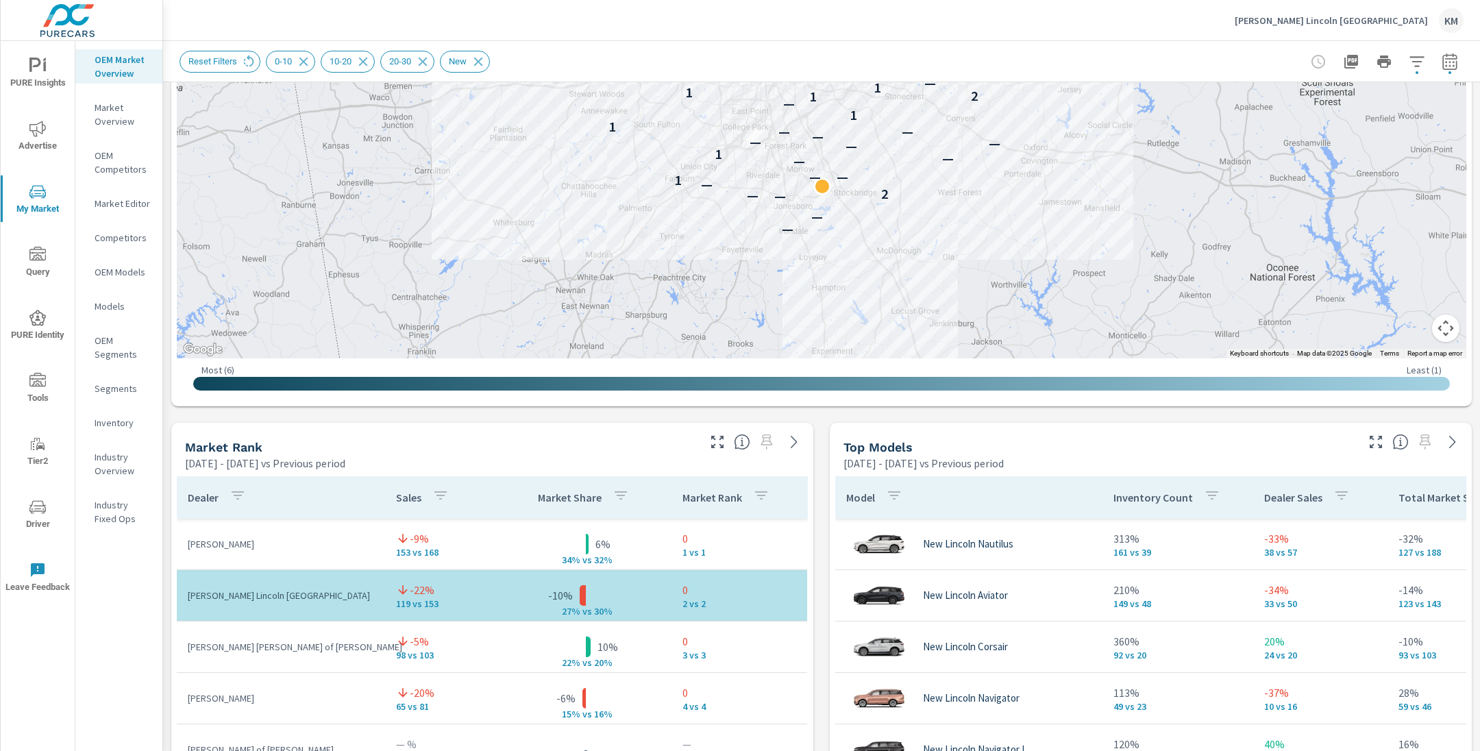
scroll to position [534, 0]
